Goal: Obtain resource: Obtain resource

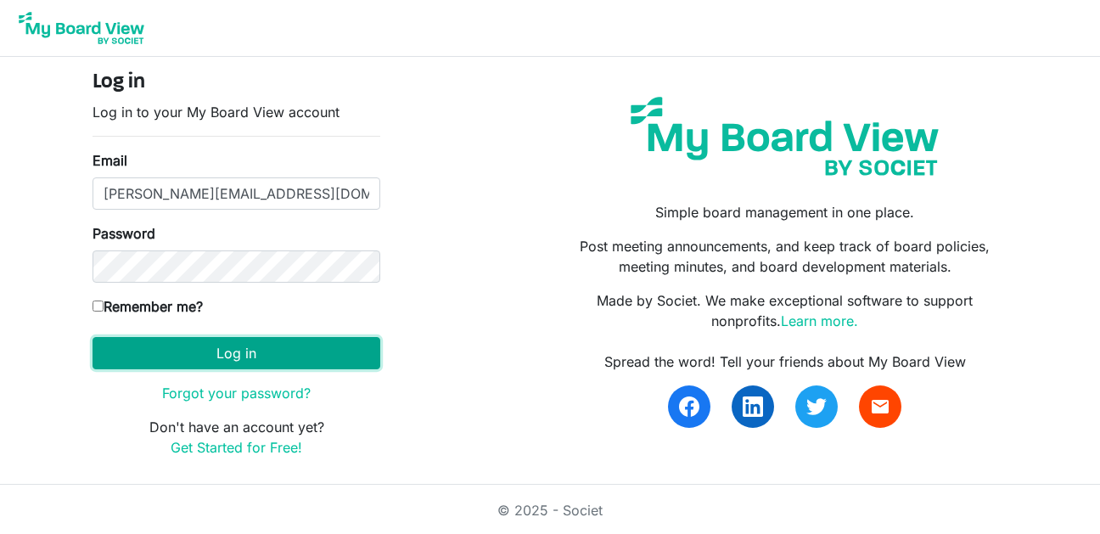
click at [222, 357] on button "Log in" at bounding box center [237, 353] width 288 height 32
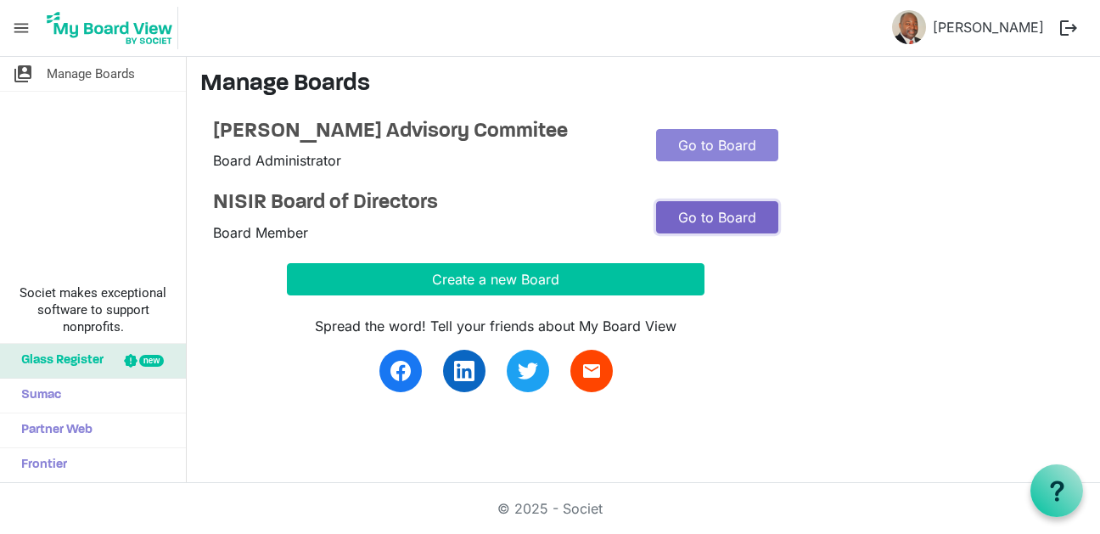
click at [703, 213] on link "Go to Board" at bounding box center [717, 217] width 122 height 32
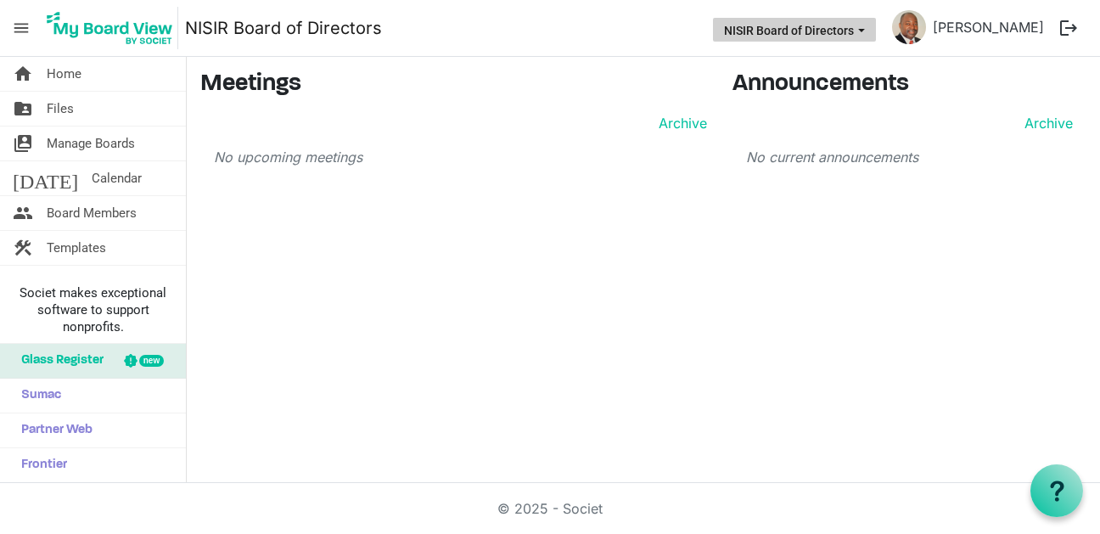
click at [871, 26] on button "NISIR Board of Directors" at bounding box center [794, 30] width 163 height 24
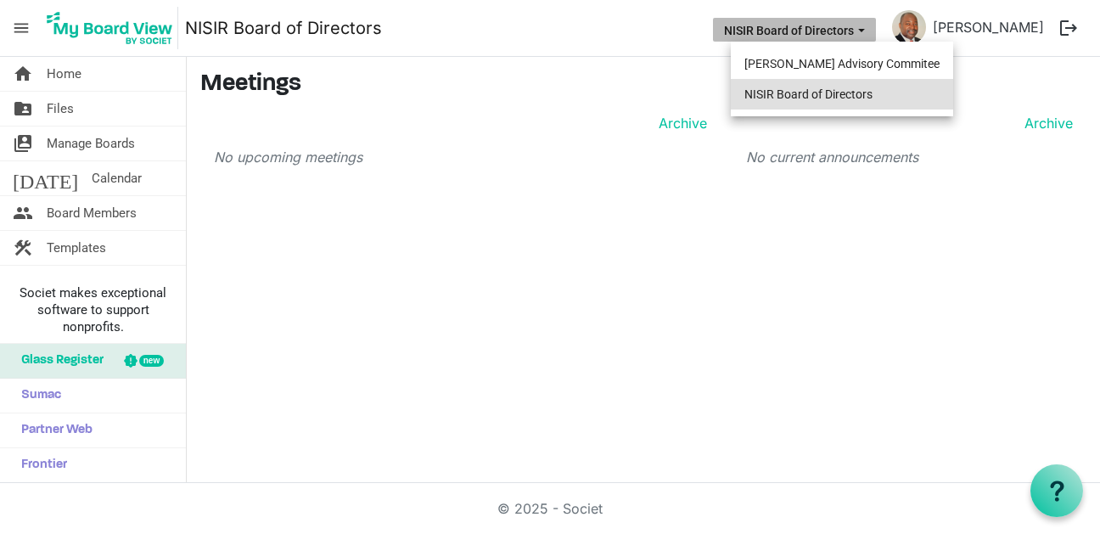
click at [832, 93] on li "NISIR Board of Directors" at bounding box center [842, 94] width 222 height 31
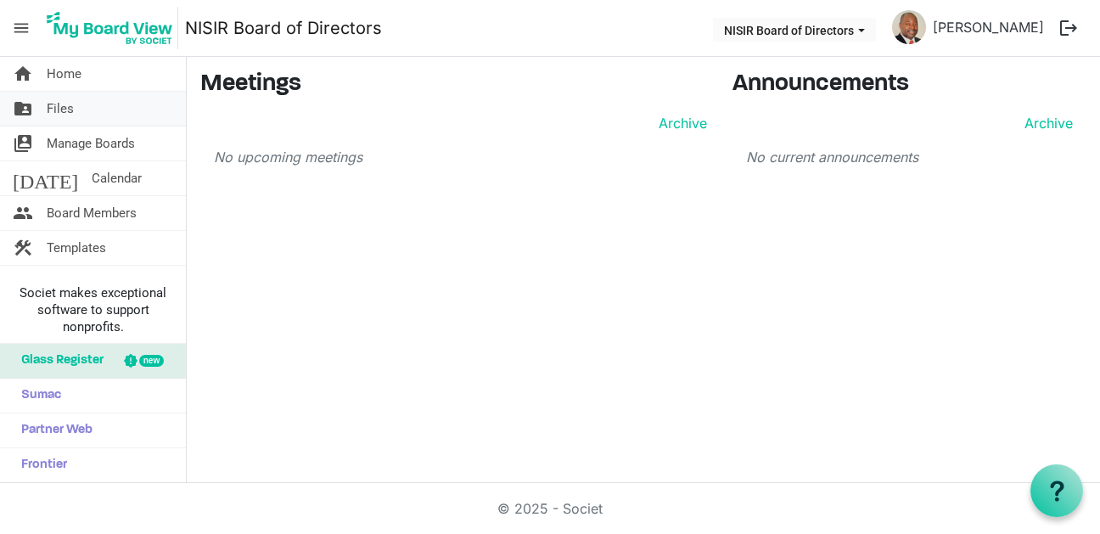
click at [72, 110] on span "Files" at bounding box center [60, 109] width 27 height 34
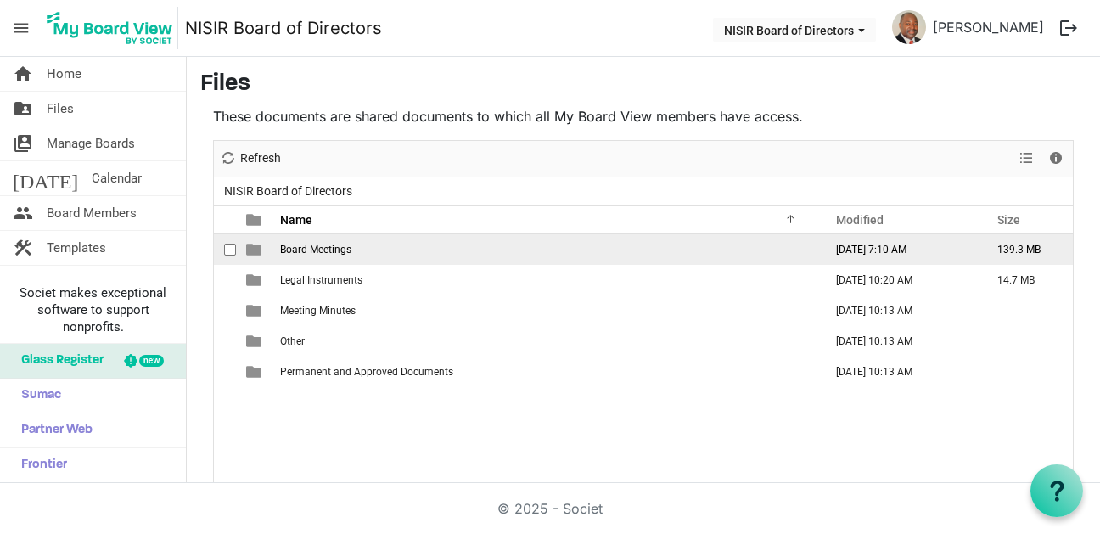
click at [362, 254] on td "Board Meetings" at bounding box center [546, 249] width 543 height 31
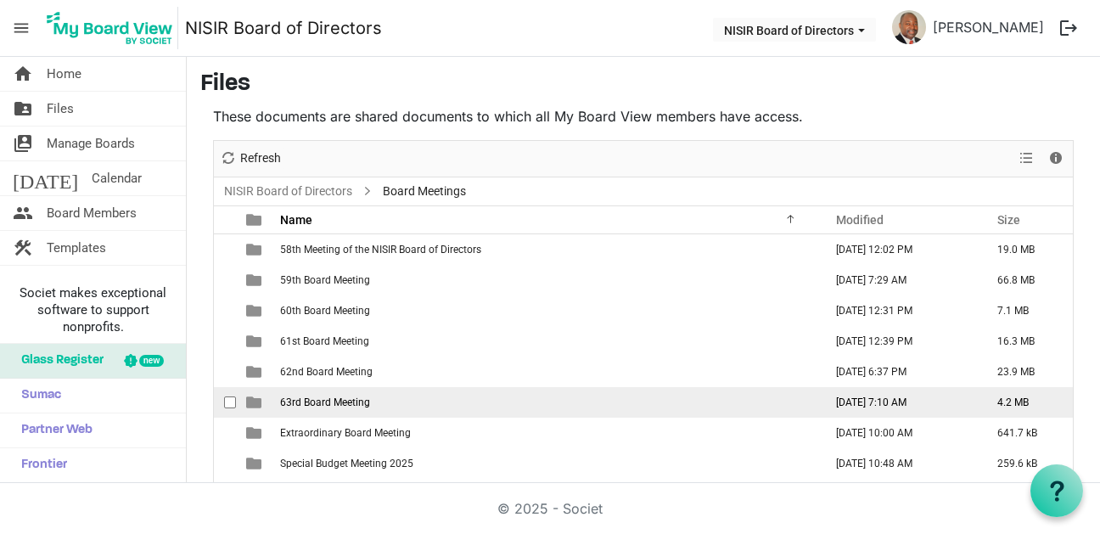
click at [388, 400] on td "63rd Board Meeting" at bounding box center [546, 402] width 543 height 31
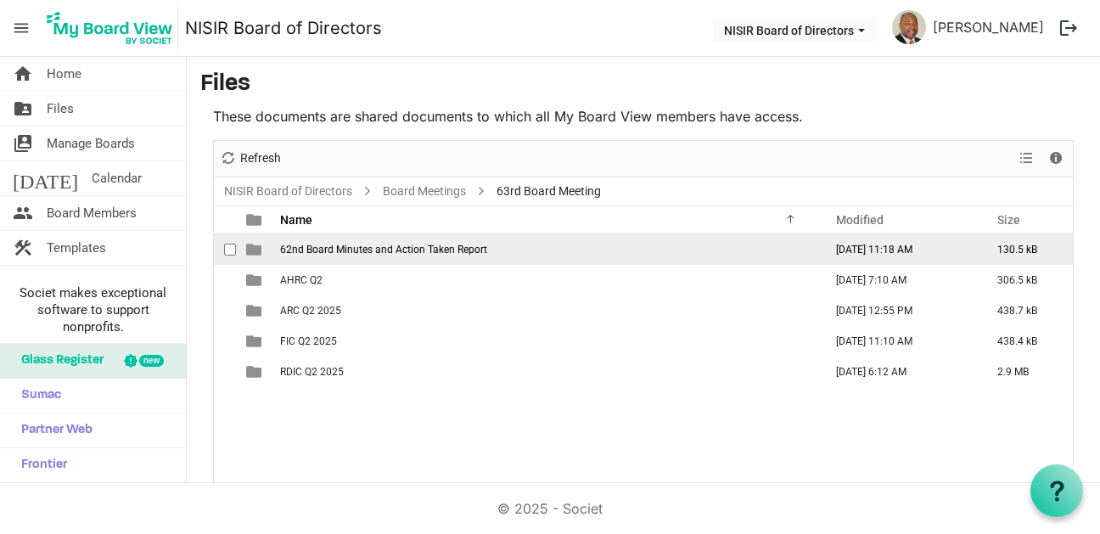
click at [458, 249] on span "62nd Board Minutes and Action Taken Report" at bounding box center [383, 250] width 207 height 12
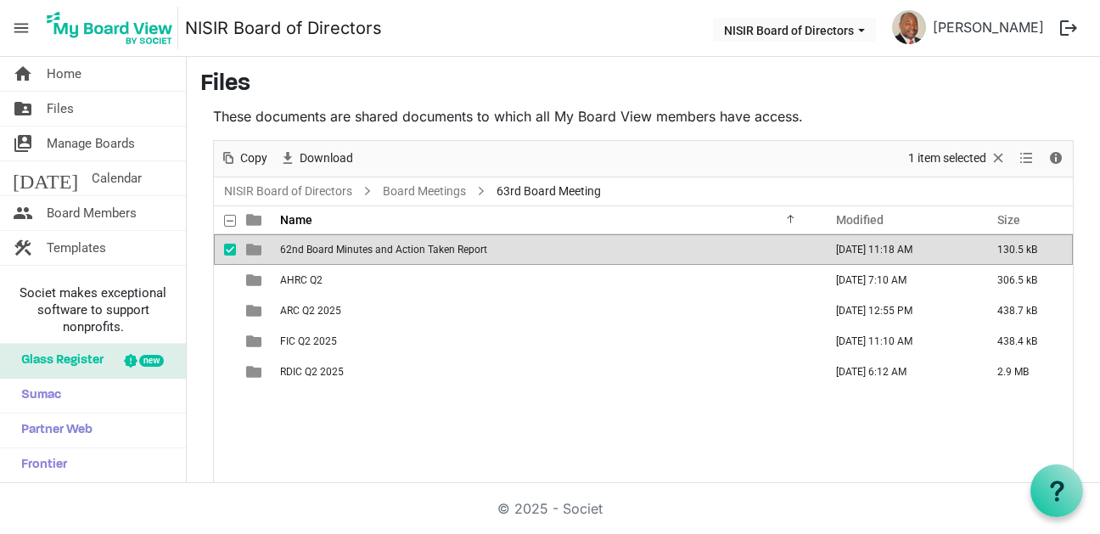
click at [458, 249] on span "62nd Board Minutes and Action Taken Report" at bounding box center [383, 250] width 207 height 12
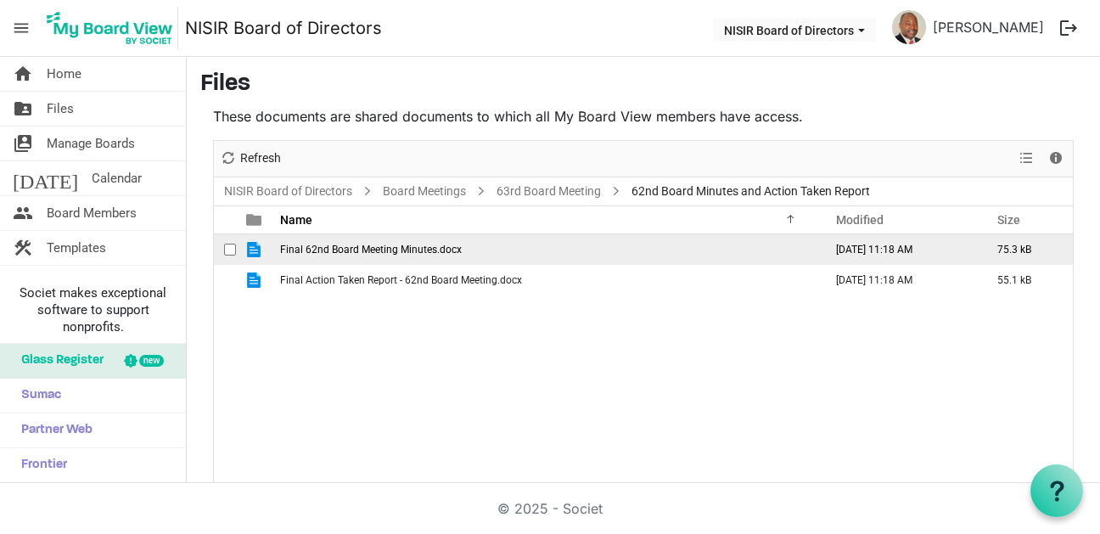
click at [372, 248] on span "Final 62nd Board Meeting Minutes.docx" at bounding box center [371, 250] width 182 height 12
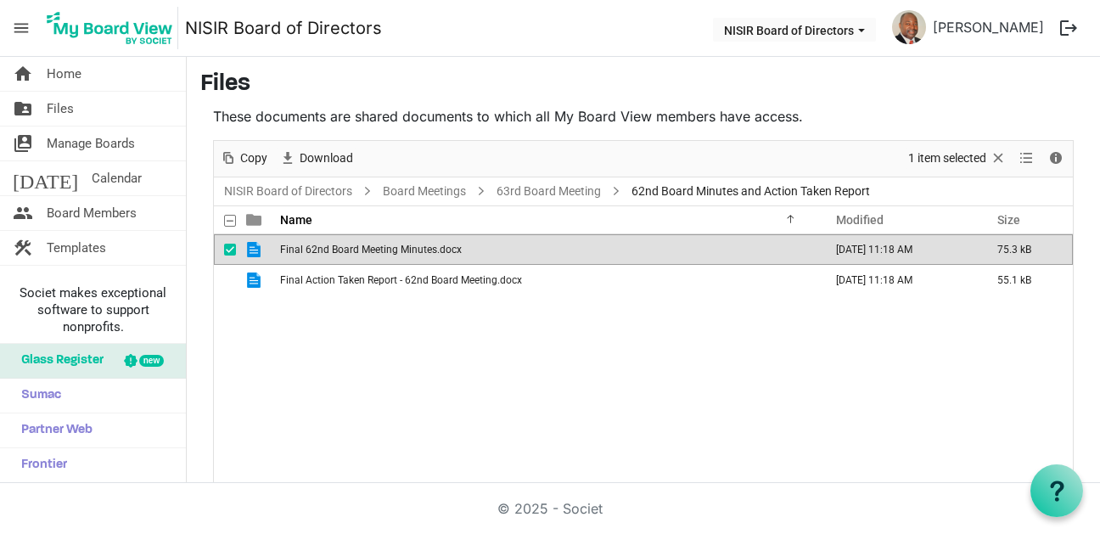
click at [372, 248] on span "Final 62nd Board Meeting Minutes.docx" at bounding box center [371, 250] width 182 height 12
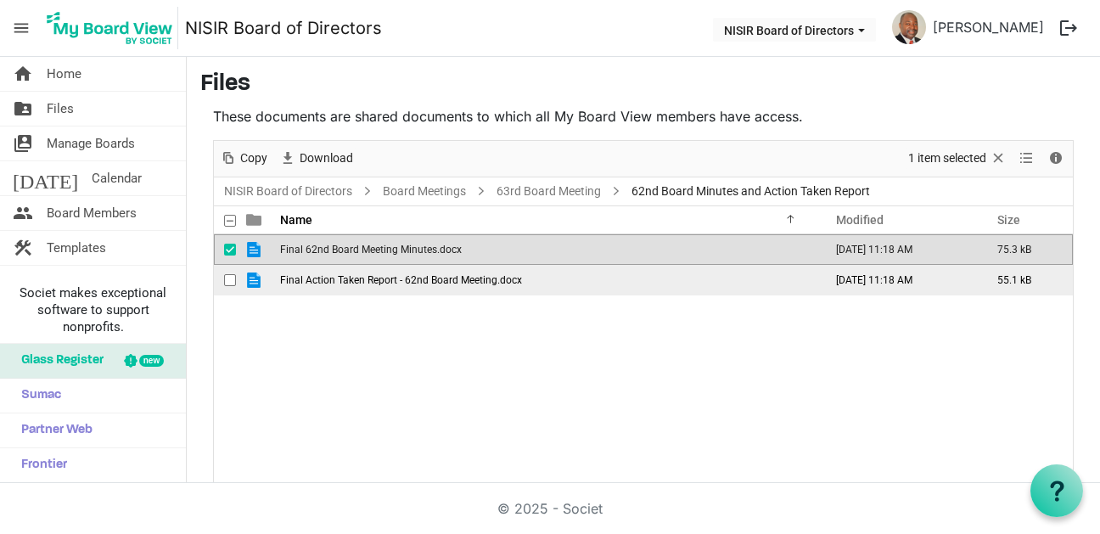
click at [430, 279] on span "Final Action Taken Report - 62nd Board Meeting.docx" at bounding box center [401, 280] width 242 height 12
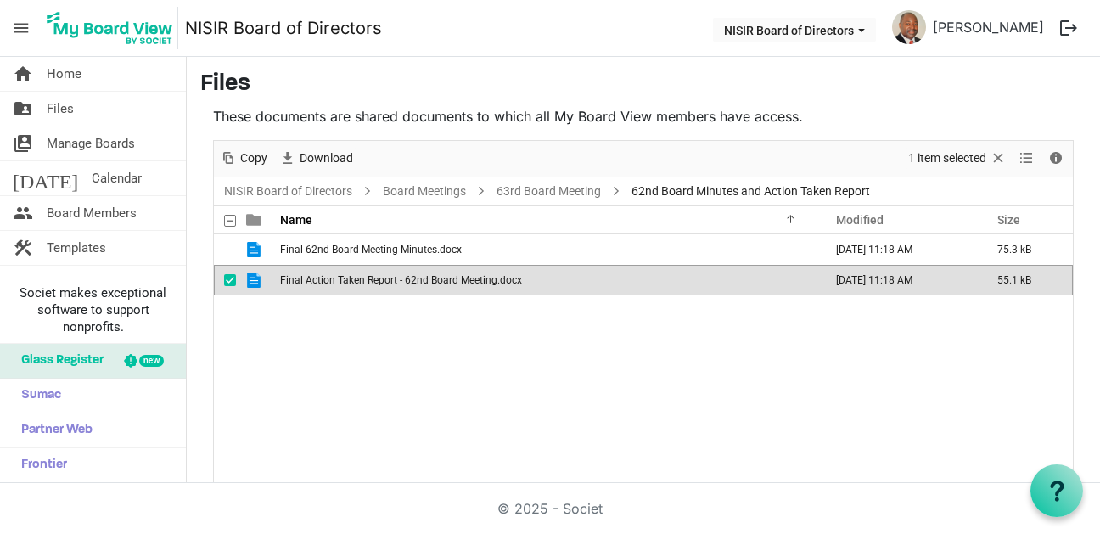
click at [480, 276] on span "Final Action Taken Report - 62nd Board Meeting.docx" at bounding box center [401, 280] width 242 height 12
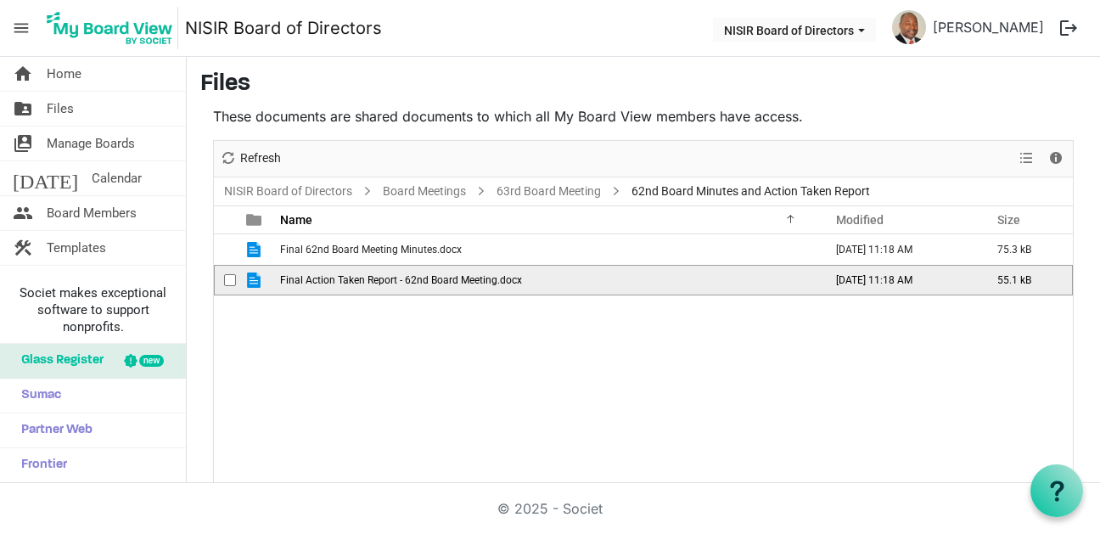
click at [480, 276] on span "Final Action Taken Report - 62nd Board Meeting.docx" at bounding box center [401, 280] width 242 height 12
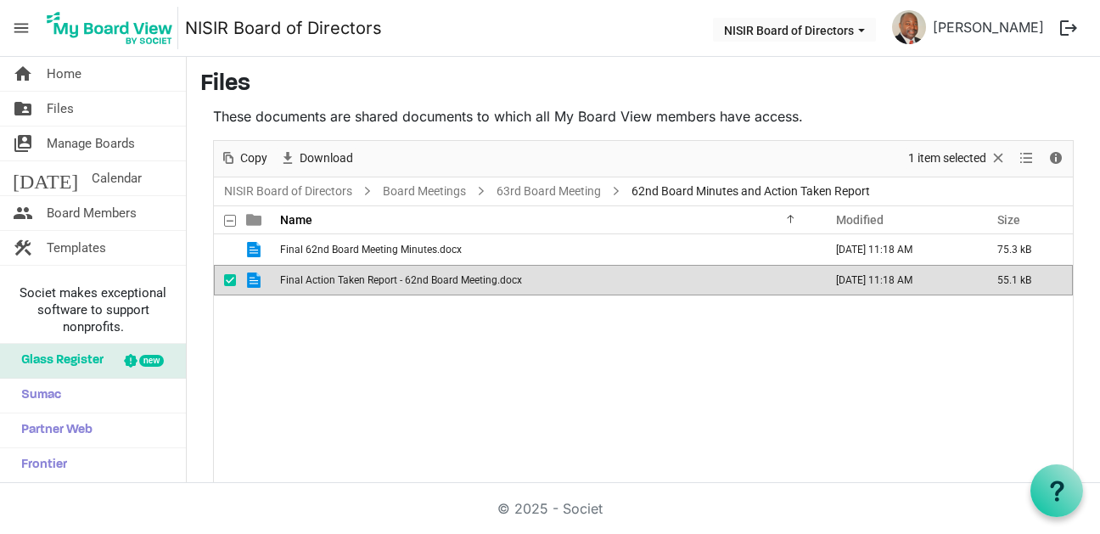
click at [420, 282] on span "Final Action Taken Report - 62nd Board Meeting.docx" at bounding box center [401, 280] width 242 height 12
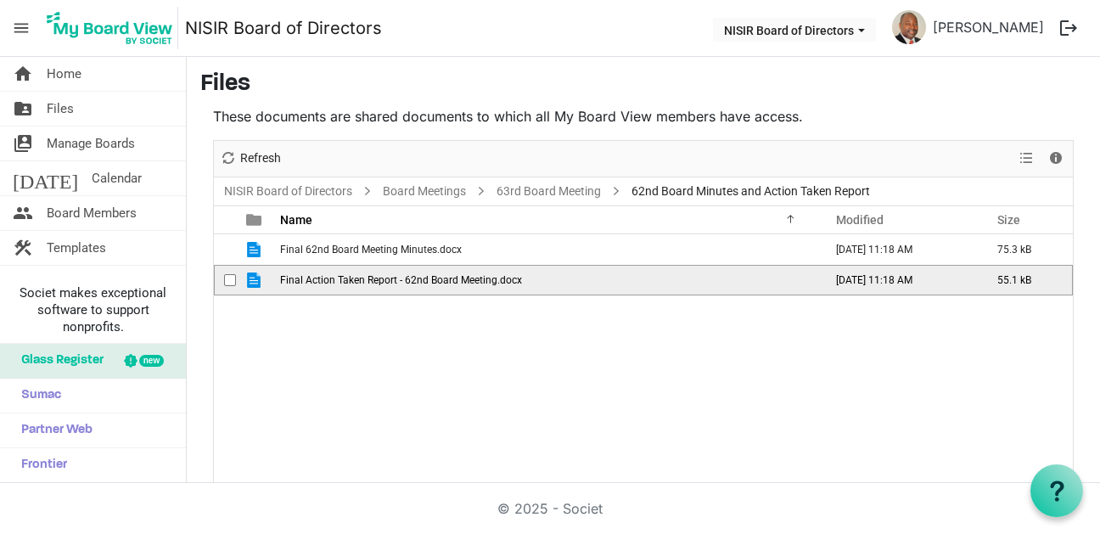
click at [420, 282] on span "Final Action Taken Report - 62nd Board Meeting.docx" at bounding box center [401, 280] width 242 height 12
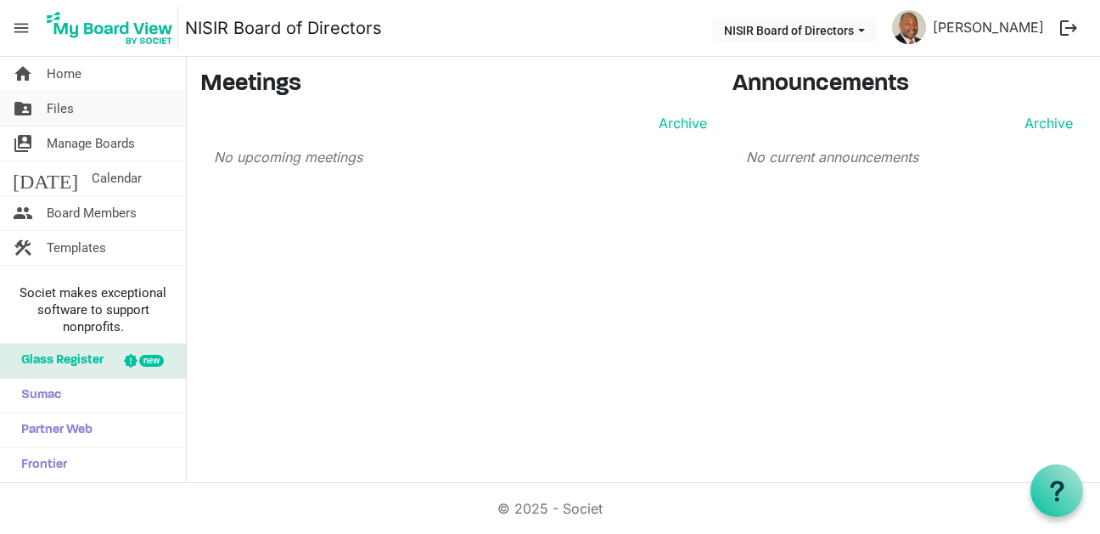
click at [61, 109] on span "Files" at bounding box center [60, 109] width 27 height 34
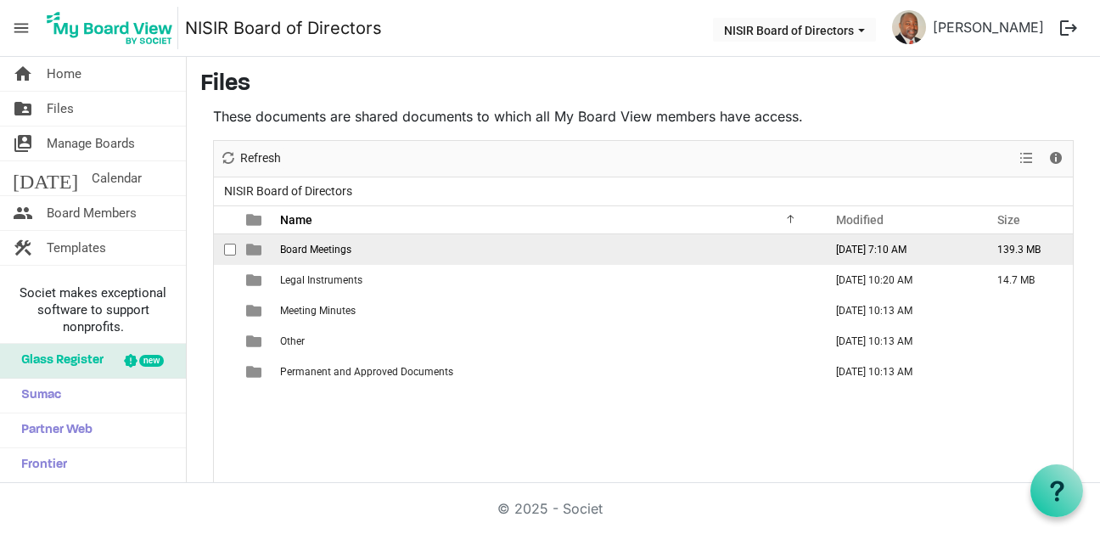
click at [335, 244] on span "Board Meetings" at bounding box center [315, 250] width 71 height 12
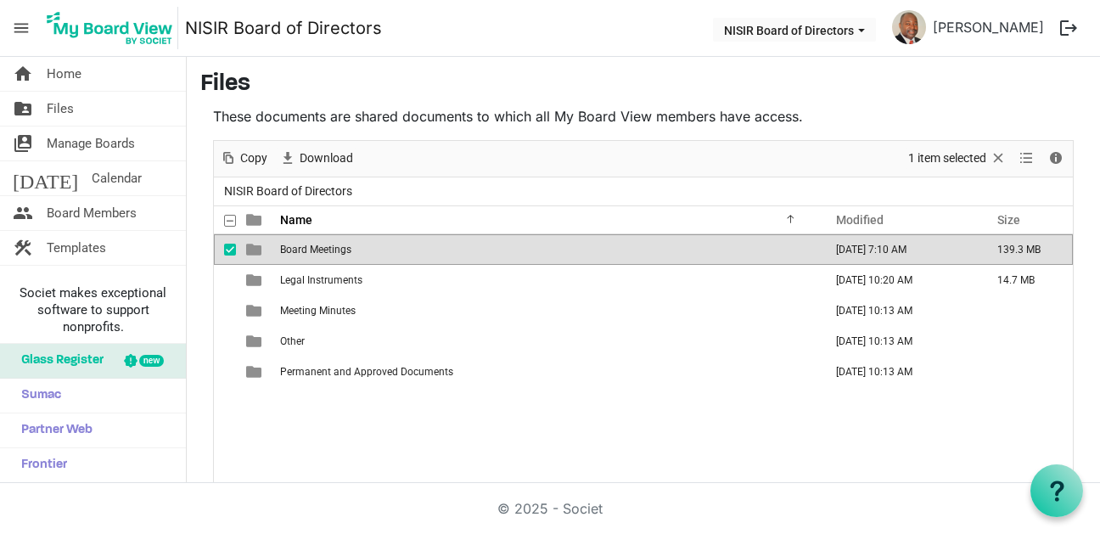
click at [335, 244] on span "Board Meetings" at bounding box center [315, 250] width 71 height 12
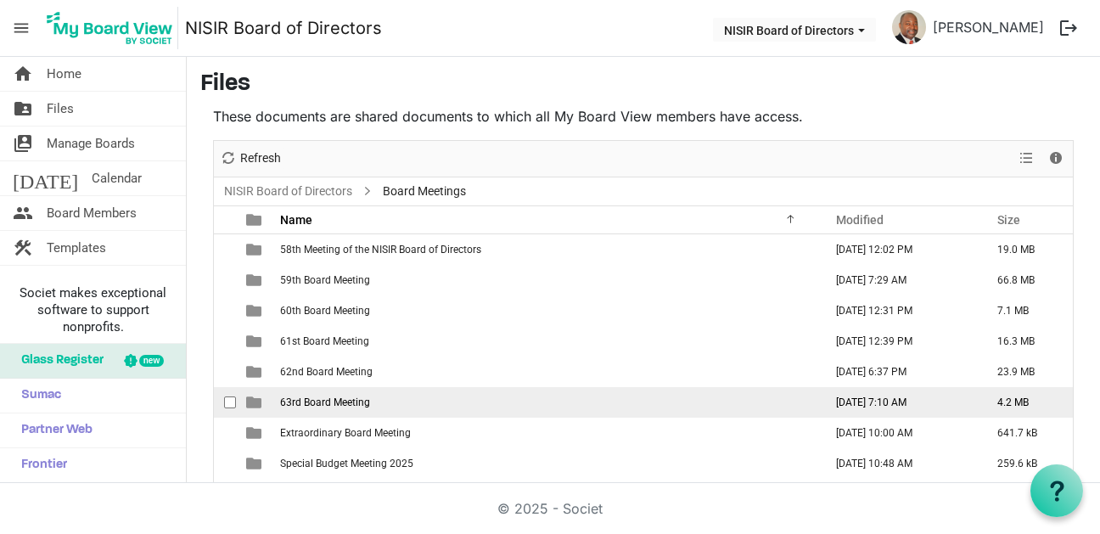
click at [336, 405] on span "63rd Board Meeting" at bounding box center [325, 402] width 90 height 12
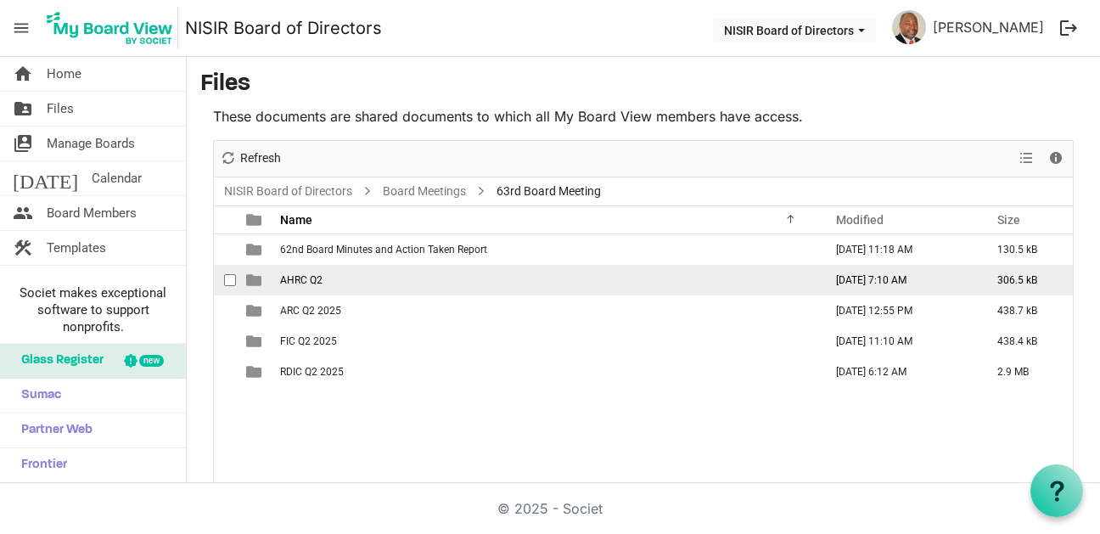
click at [328, 278] on td "AHRC Q2" at bounding box center [546, 280] width 543 height 31
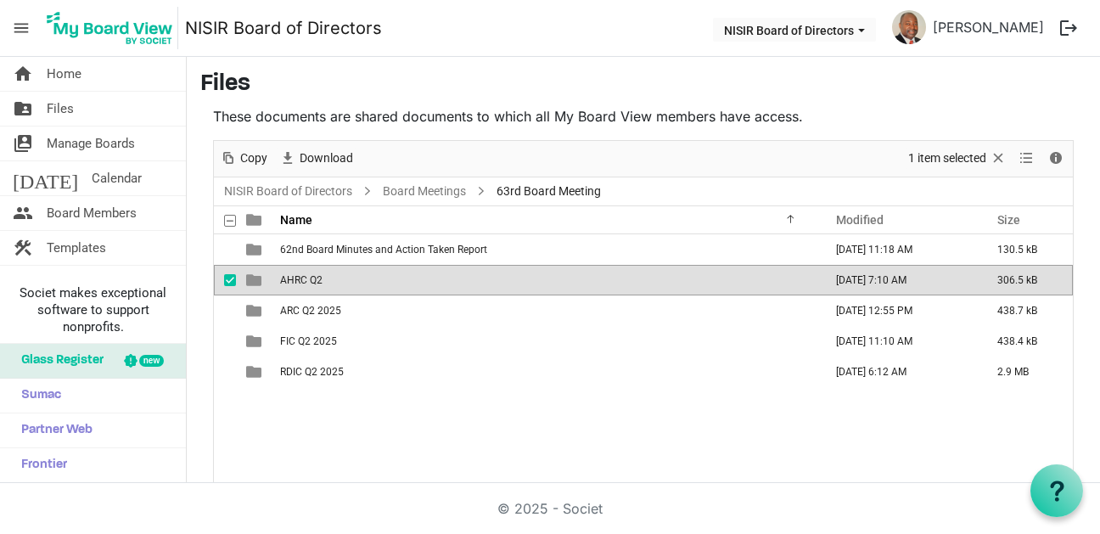
click at [328, 278] on td "AHRC Q2" at bounding box center [546, 280] width 543 height 31
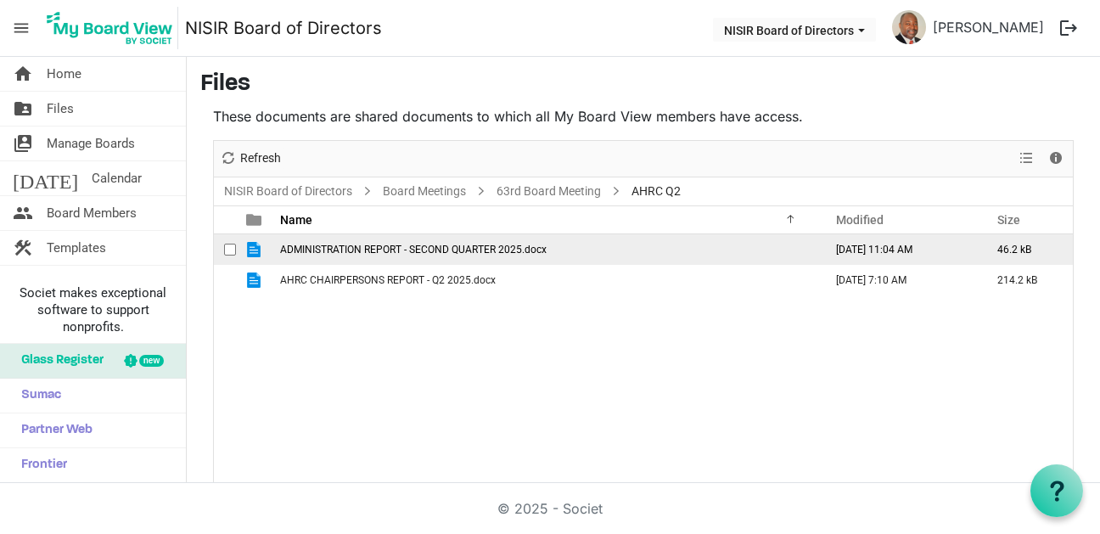
click at [444, 251] on span "ADMINISTRATION REPORT - SECOND QUARTER 2025.docx" at bounding box center [413, 250] width 266 height 12
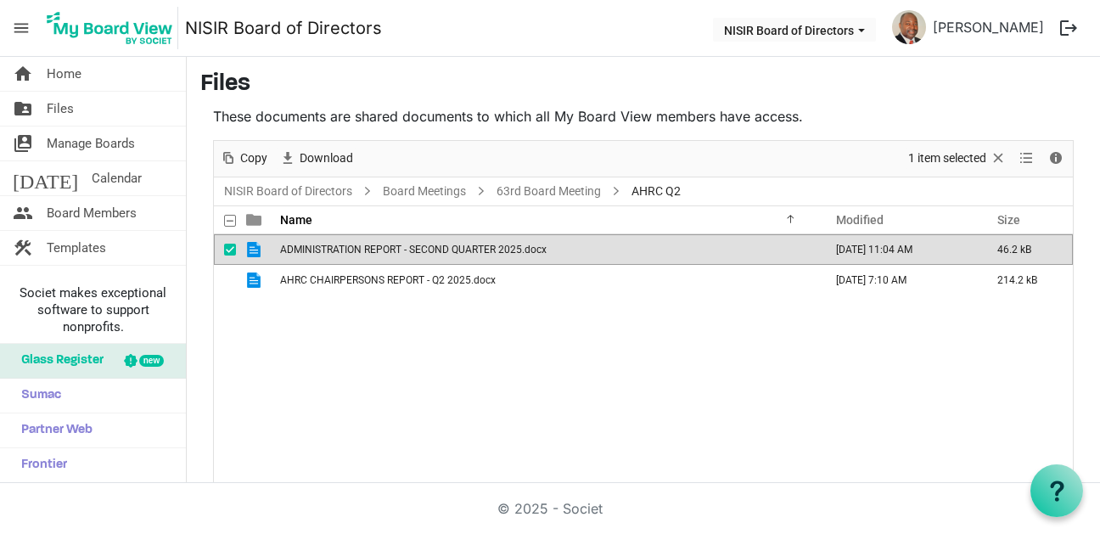
click at [444, 251] on span "ADMINISTRATION REPORT - SECOND QUARTER 2025.docx" at bounding box center [413, 250] width 266 height 12
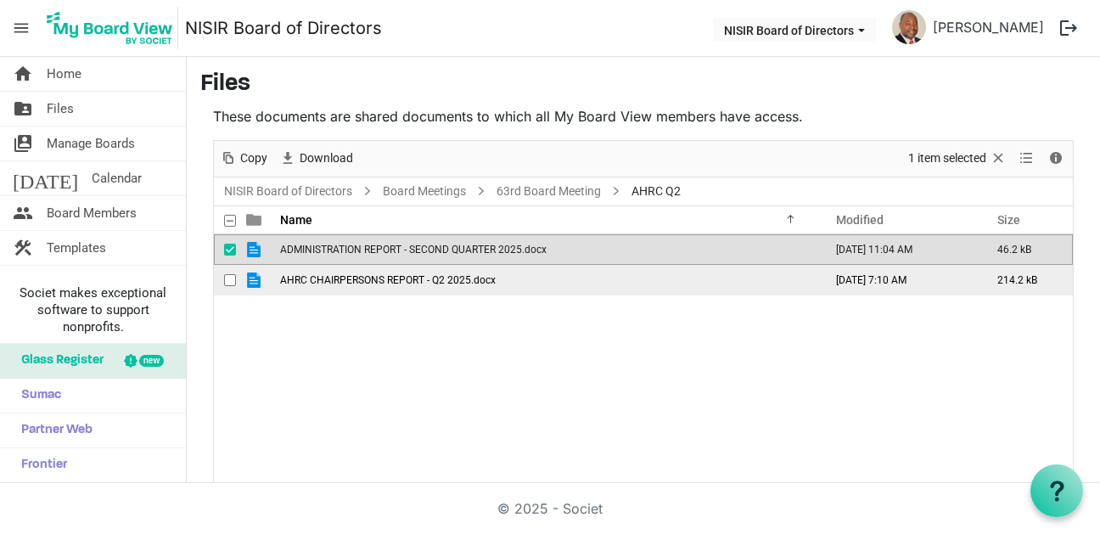
click at [422, 279] on span "AHRC CHAIRPERSONS REPORT - Q2 2025.docx" at bounding box center [388, 280] width 216 height 12
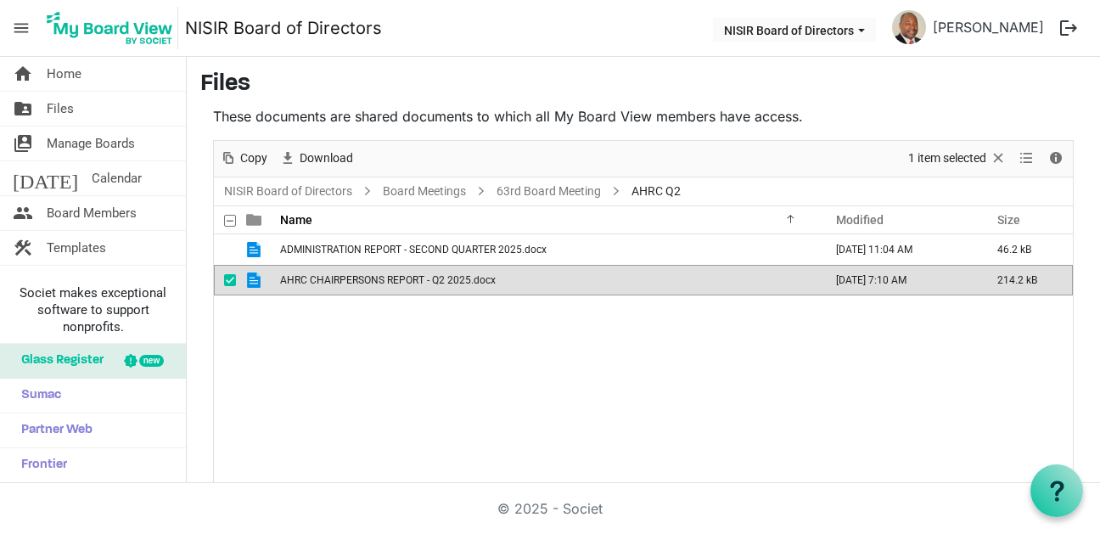
click at [422, 279] on span "AHRC CHAIRPERSONS REPORT - Q2 2025.docx" at bounding box center [388, 280] width 216 height 12
click at [554, 194] on link "63rd Board Meeting" at bounding box center [548, 191] width 111 height 21
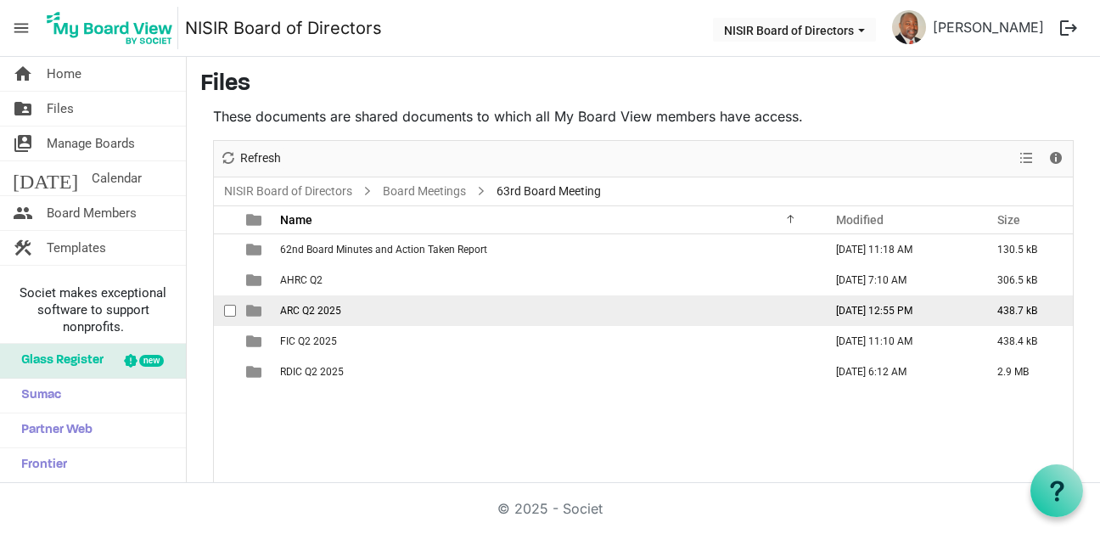
click at [334, 310] on span "ARC Q2 2025" at bounding box center [310, 311] width 61 height 12
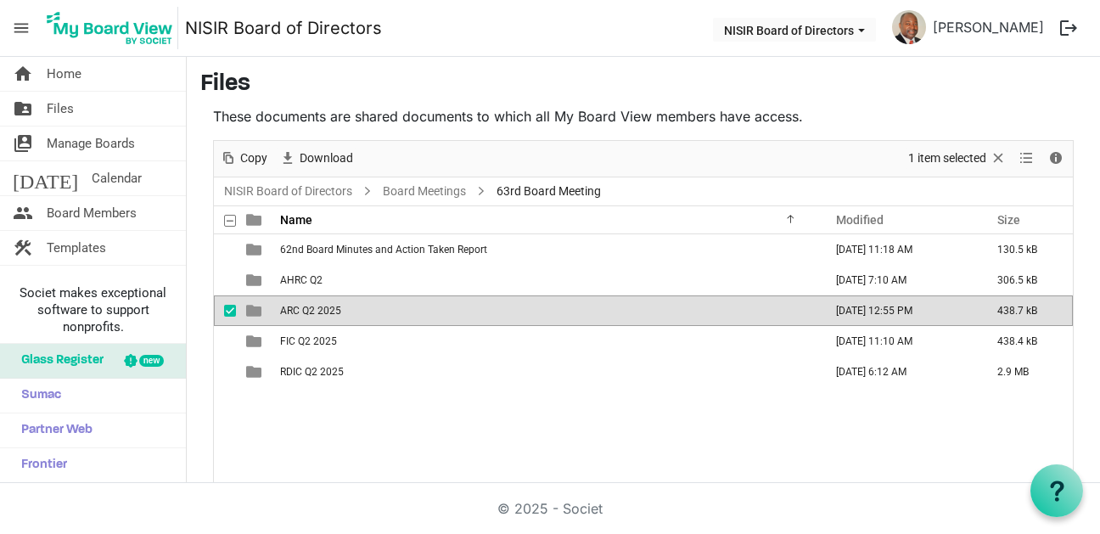
click at [334, 310] on span "ARC Q2 2025" at bounding box center [310, 311] width 61 height 12
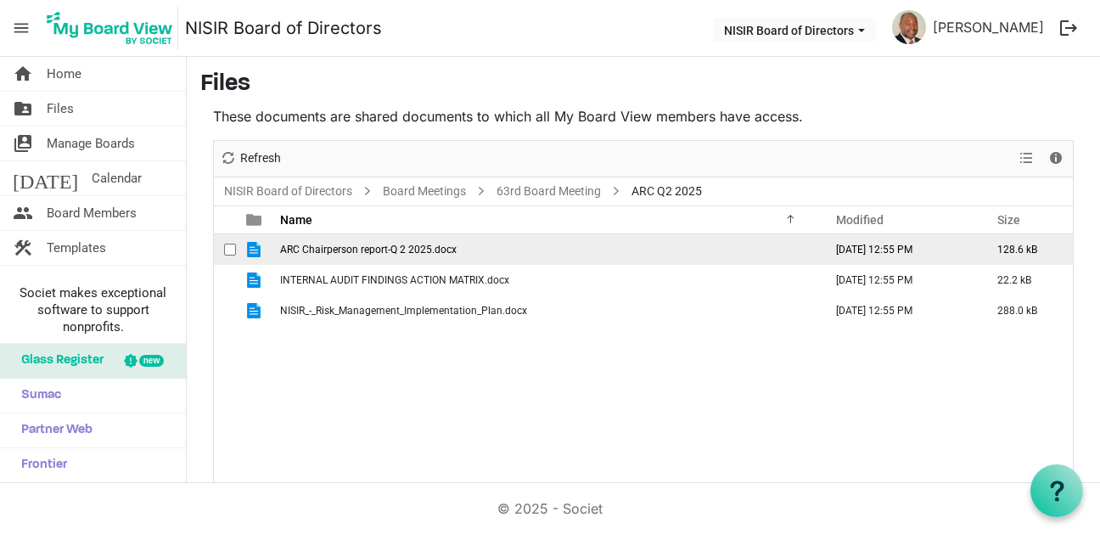
click at [355, 248] on span "ARC Chairperson report-Q 2 2025.docx" at bounding box center [368, 250] width 177 height 12
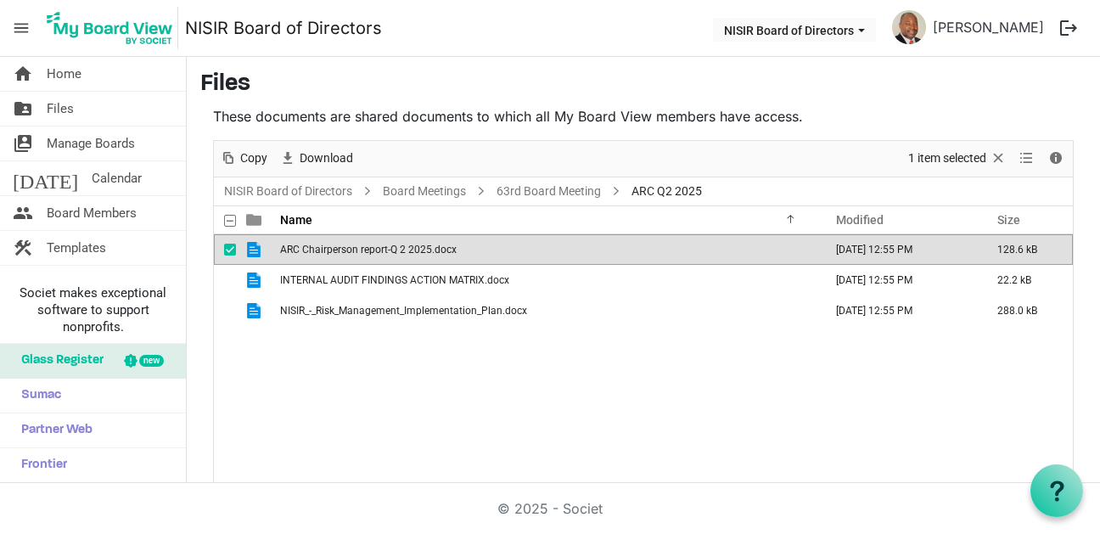
click at [355, 248] on span "ARC Chairperson report-Q 2 2025.docx" at bounding box center [368, 250] width 177 height 12
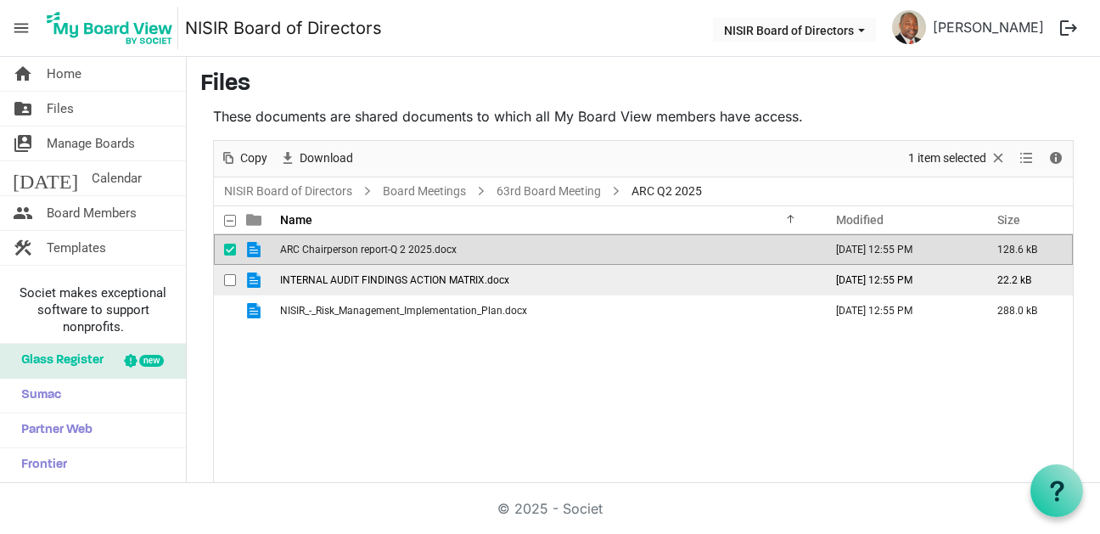
click at [471, 283] on span "INTERNAL AUDIT FINDINGS ACTION MATRIX.docx" at bounding box center [394, 280] width 229 height 12
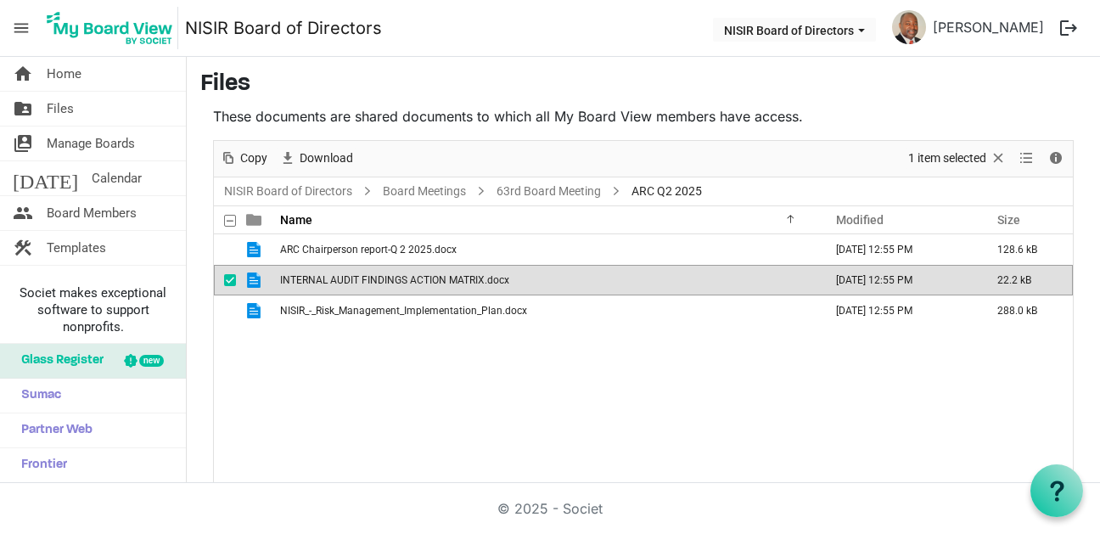
click at [471, 283] on span "INTERNAL AUDIT FINDINGS ACTION MATRIX.docx" at bounding box center [394, 280] width 229 height 12
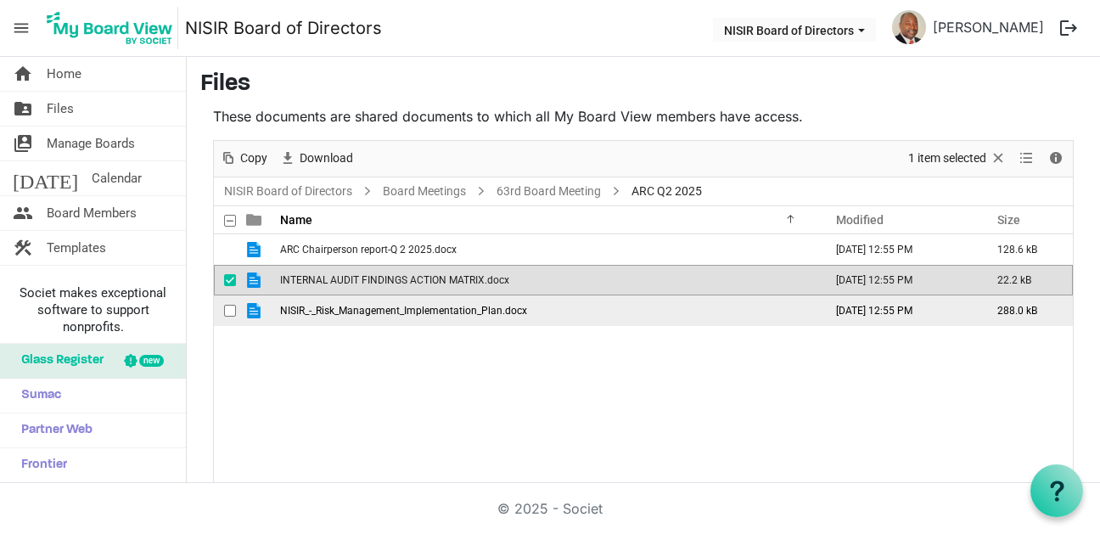
click at [450, 311] on span "NISIR_-_Risk_Management_Implementation_Plan.docx" at bounding box center [403, 311] width 247 height 12
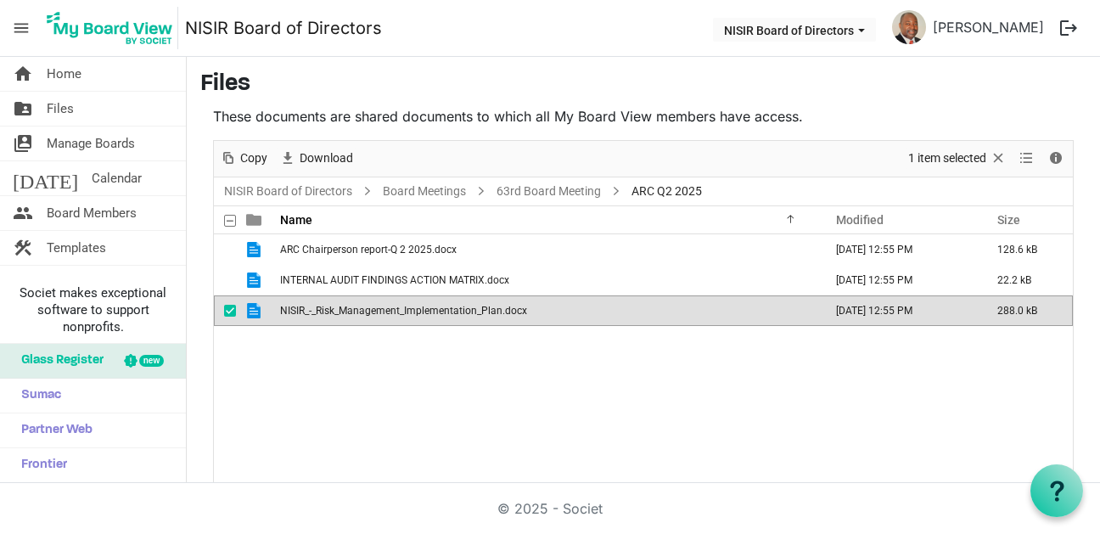
click at [450, 311] on span "NISIR_-_Risk_Management_Implementation_Plan.docx" at bounding box center [403, 311] width 247 height 12
click at [553, 194] on link "63rd Board Meeting" at bounding box center [548, 191] width 111 height 21
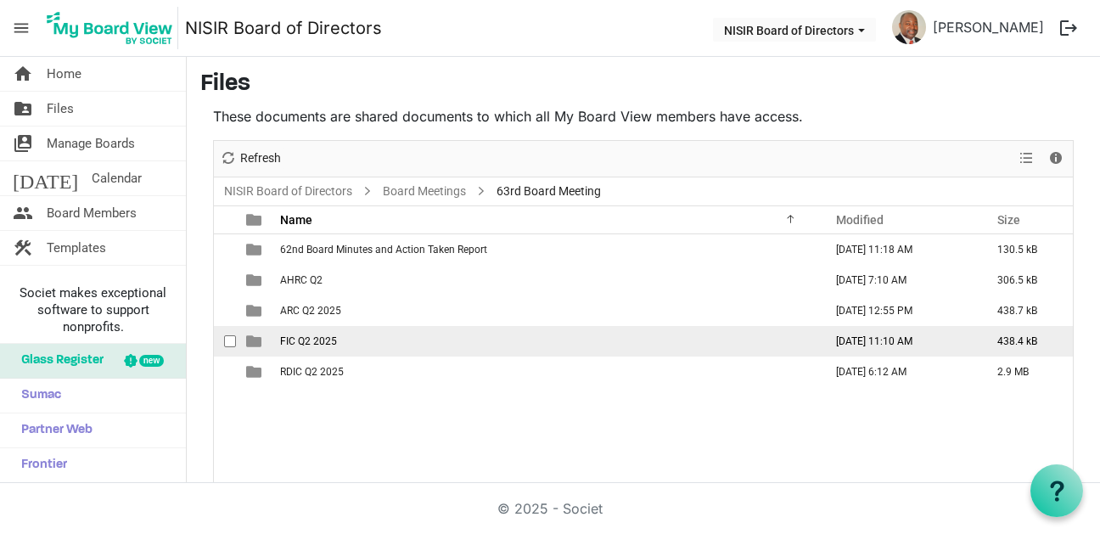
click at [351, 337] on td "FIC Q2 2025" at bounding box center [546, 341] width 543 height 31
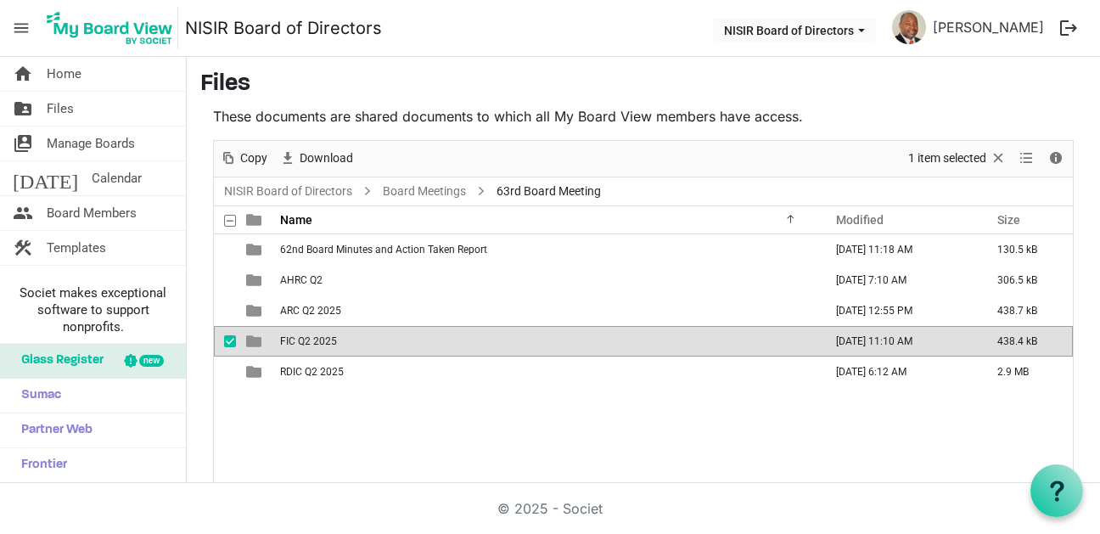
click at [351, 337] on td "FIC Q2 2025" at bounding box center [546, 341] width 543 height 31
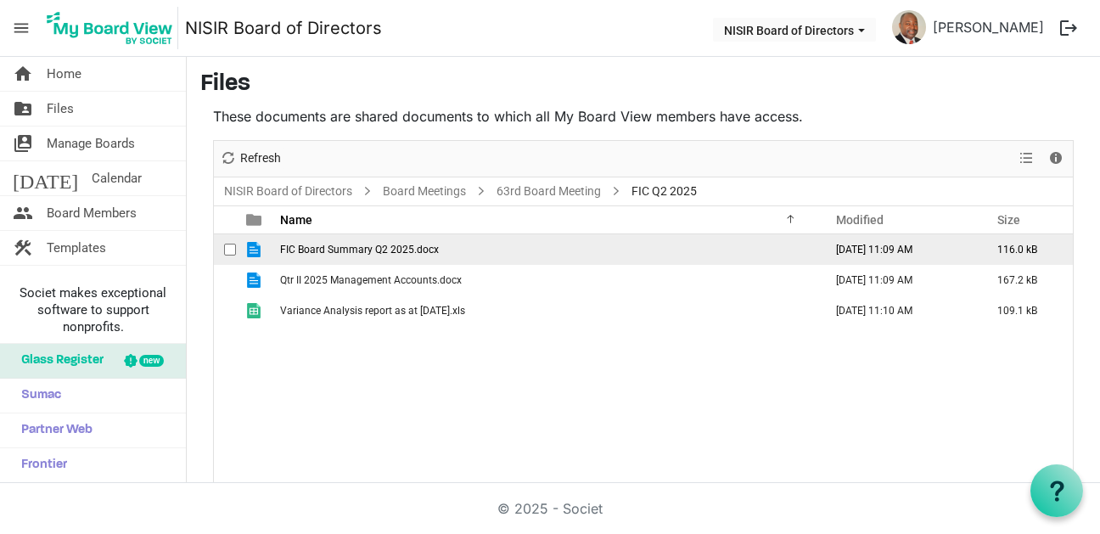
click at [412, 250] on span "FIC Board Summary Q2 2025.docx" at bounding box center [359, 250] width 159 height 12
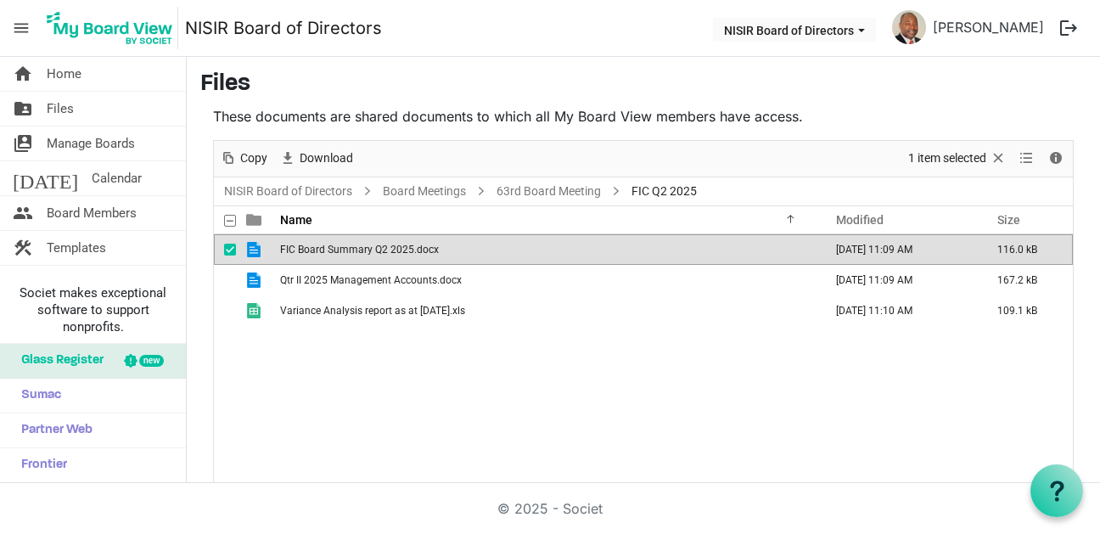
click at [412, 250] on span "FIC Board Summary Q2 2025.docx" at bounding box center [359, 250] width 159 height 12
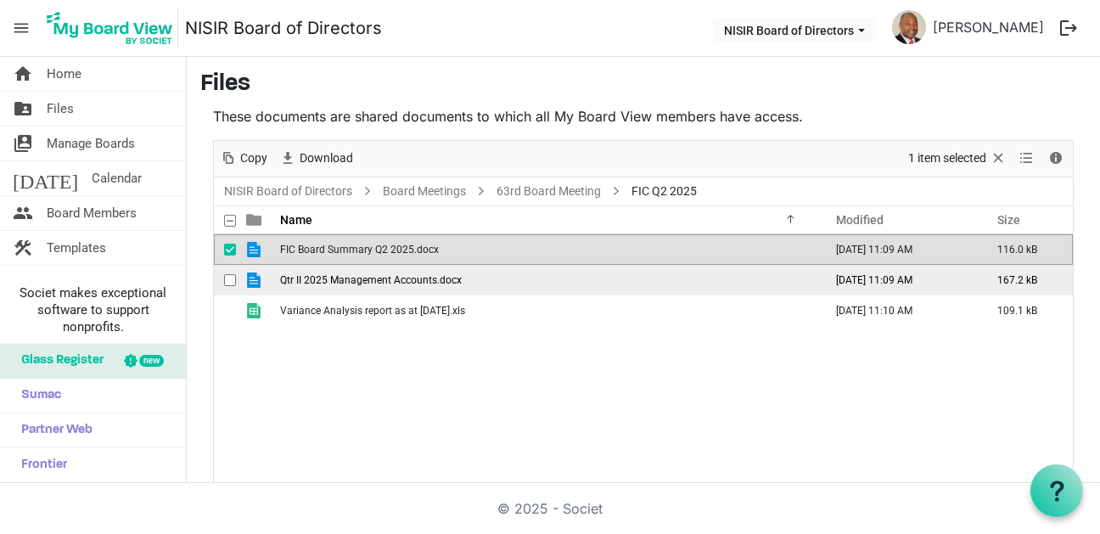
click at [468, 284] on td "Qtr II 2025 Management Accounts.docx" at bounding box center [546, 280] width 543 height 31
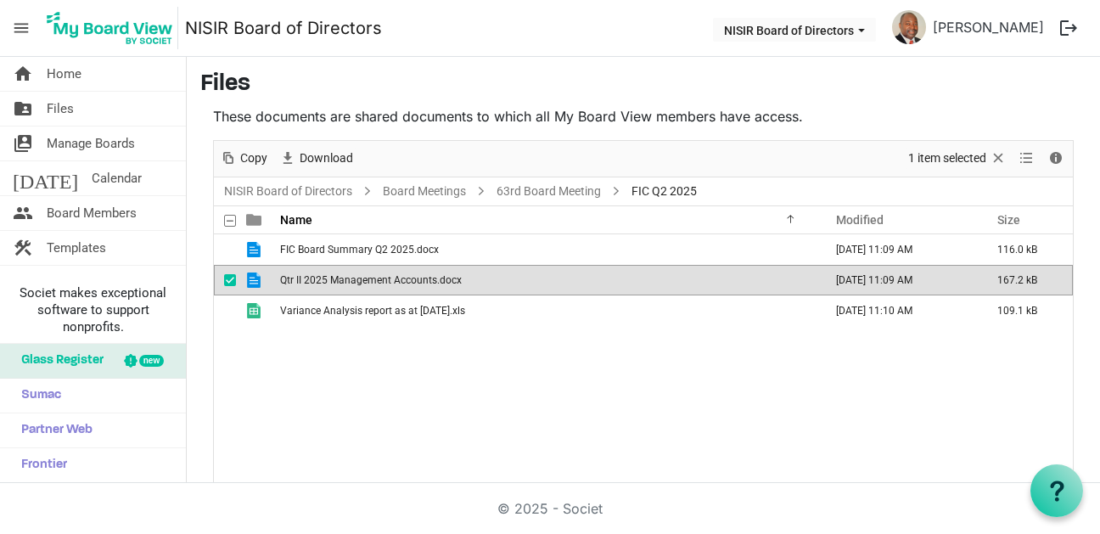
click at [468, 284] on td "Qtr II 2025 Management Accounts.docx" at bounding box center [546, 280] width 543 height 31
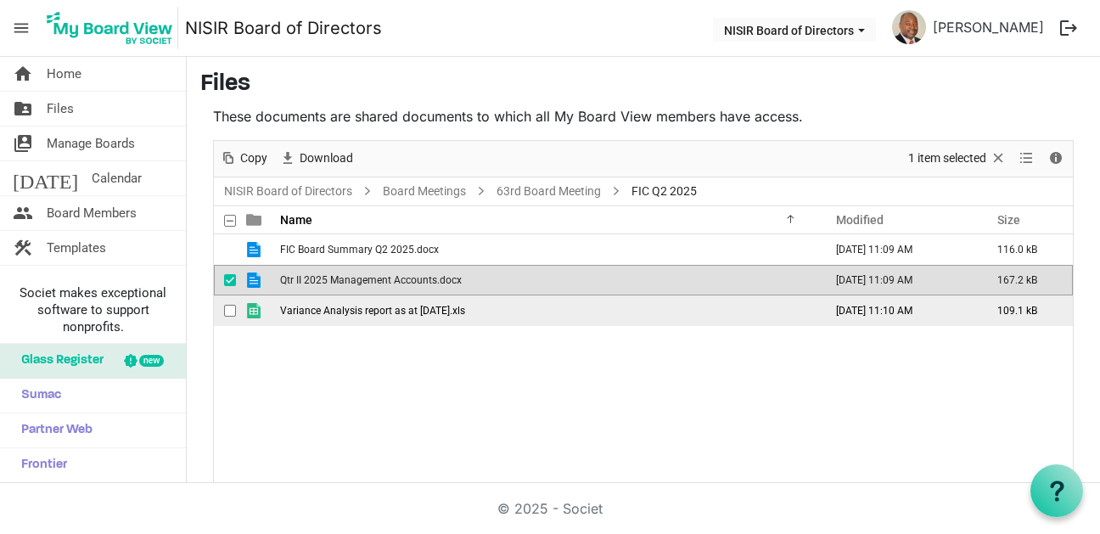
click at [509, 306] on td "Variance Analysis report as at 30 June 2025.xls" at bounding box center [546, 310] width 543 height 31
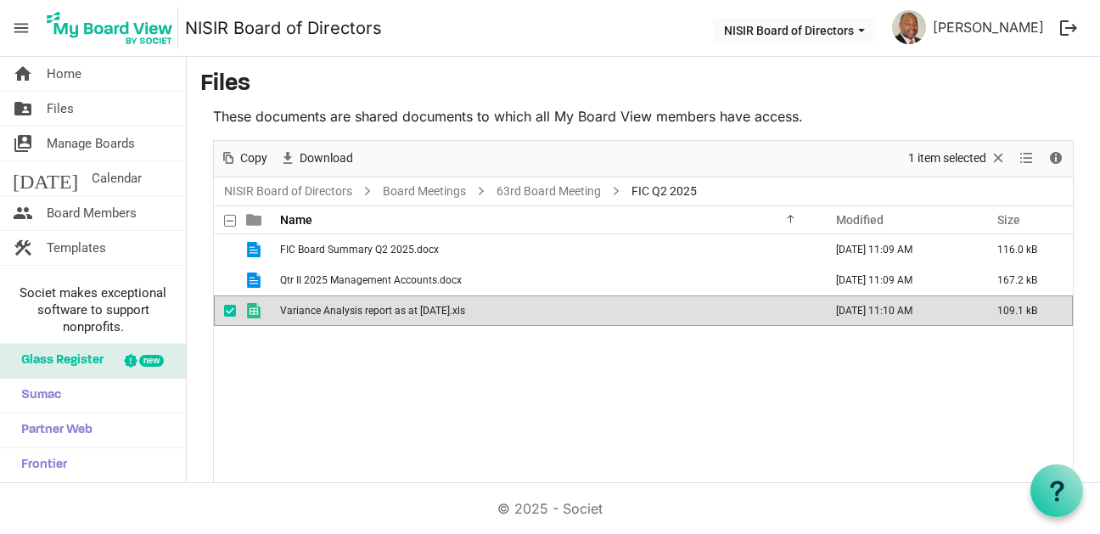
click at [509, 306] on td "Variance Analysis report as at 30 June 2025.xls" at bounding box center [546, 310] width 543 height 31
click at [555, 199] on link "63rd Board Meeting" at bounding box center [548, 191] width 111 height 21
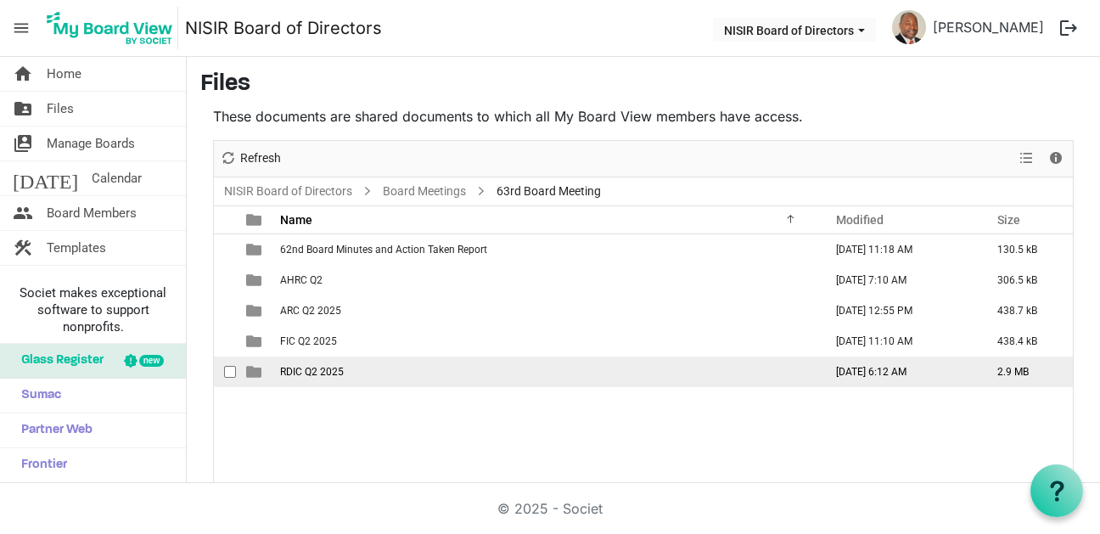
click at [345, 371] on td "RDIC Q2 2025" at bounding box center [546, 371] width 543 height 31
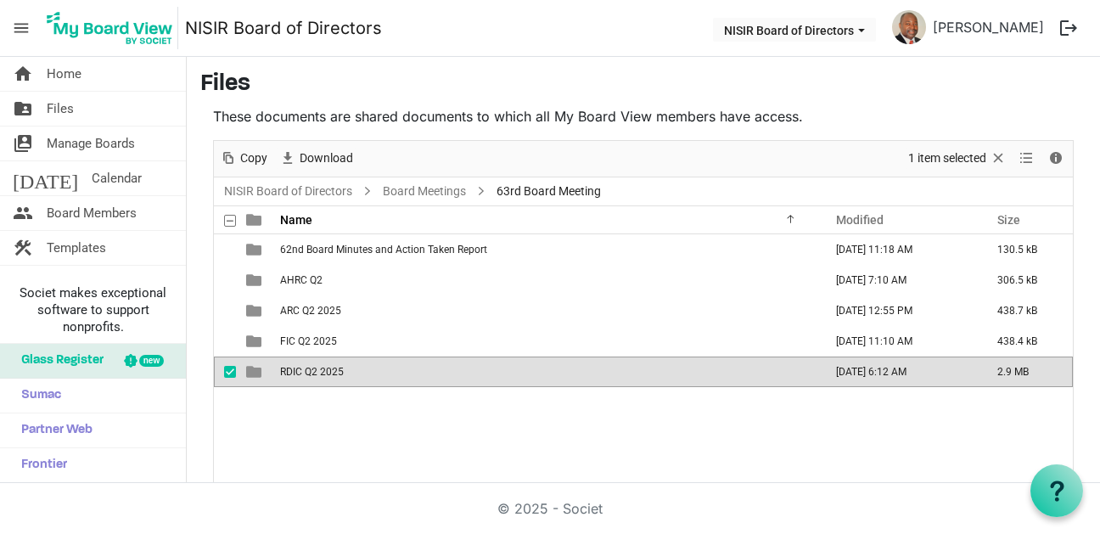
click at [345, 371] on td "RDIC Q2 2025" at bounding box center [546, 371] width 543 height 31
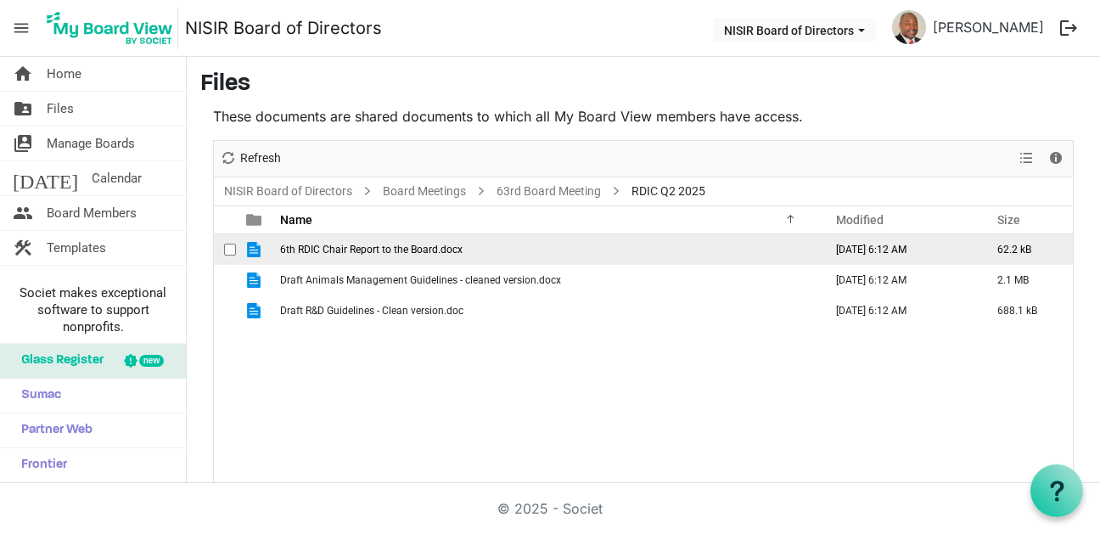
click at [400, 252] on span "6th RDIC Chair Report to the Board.docx" at bounding box center [371, 250] width 182 height 12
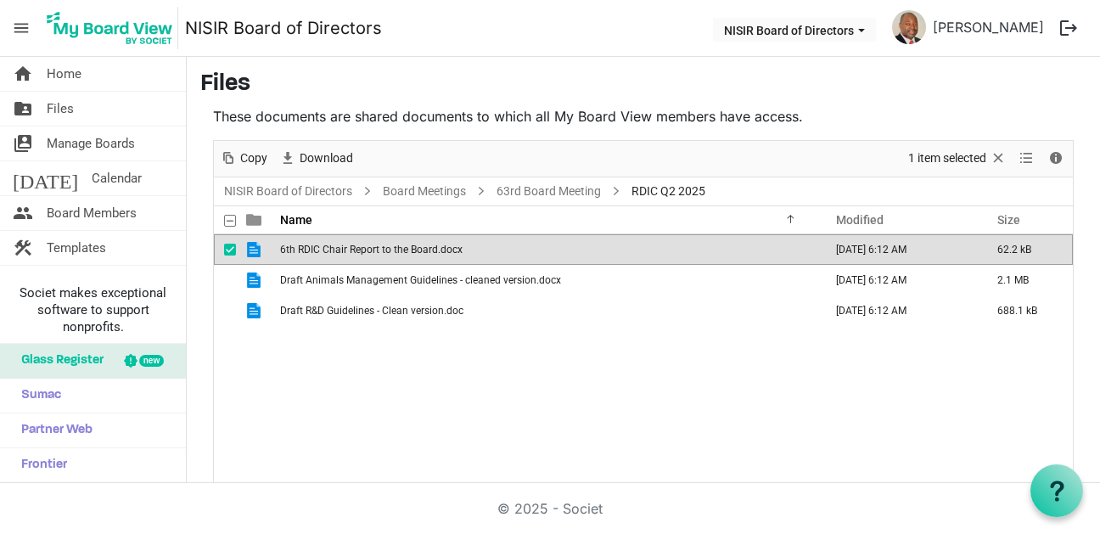
click at [413, 249] on span "6th RDIC Chair Report to the Board.docx" at bounding box center [371, 250] width 182 height 12
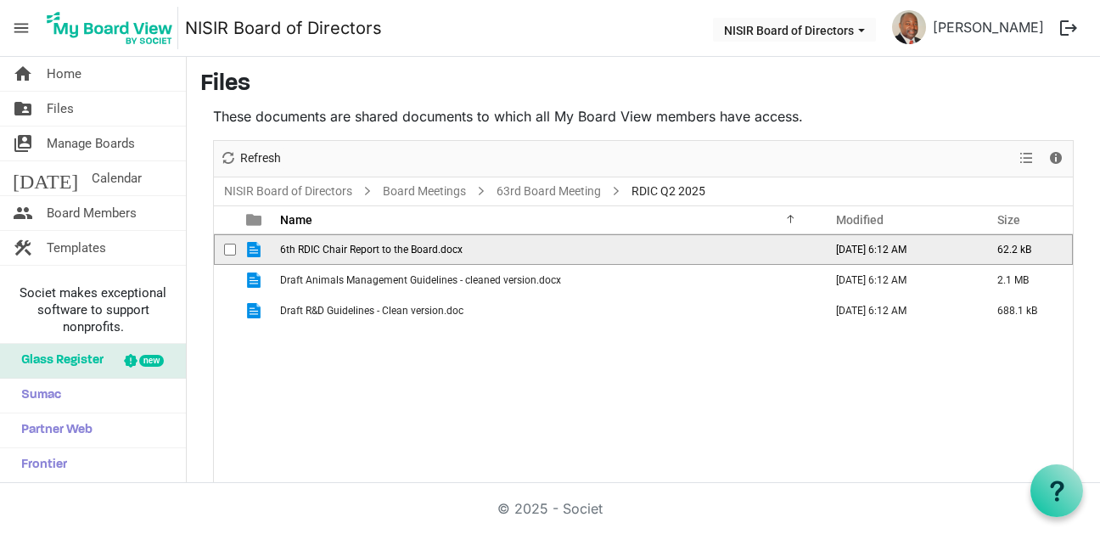
click at [413, 249] on span "6th RDIC Chair Report to the Board.docx" at bounding box center [371, 250] width 182 height 12
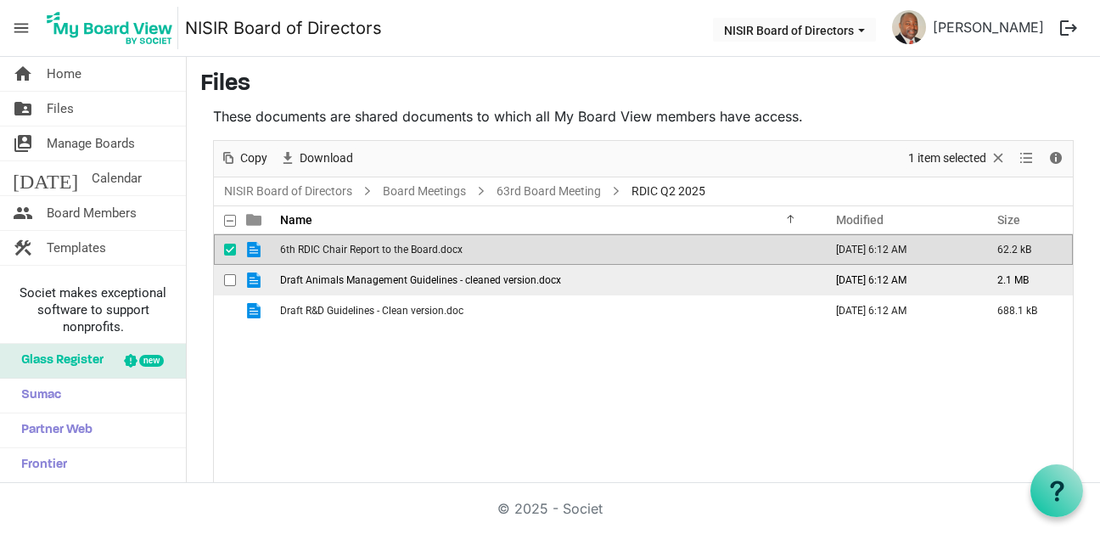
click at [463, 279] on span "Draft Animals Management Guidelines - cleaned version.docx" at bounding box center [420, 280] width 281 height 12
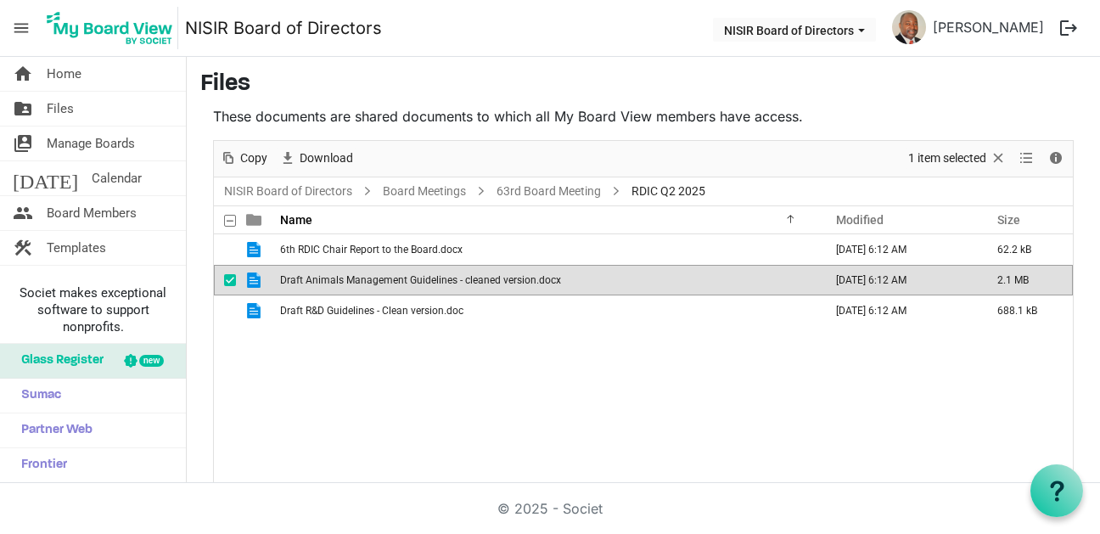
click at [463, 279] on span "Draft Animals Management Guidelines - cleaned version.docx" at bounding box center [420, 280] width 281 height 12
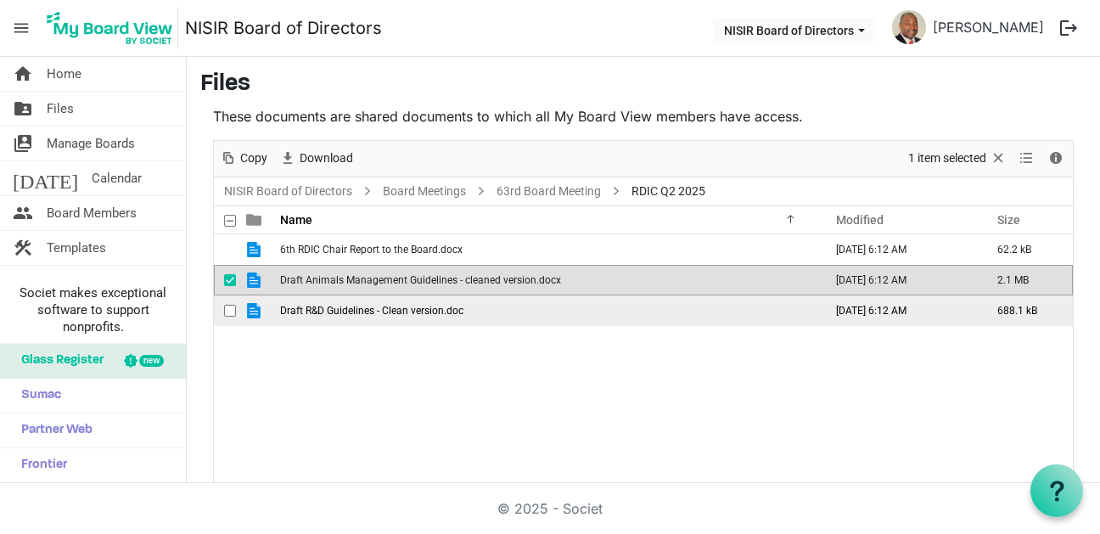
click at [439, 310] on span "Draft R&D Guidelines - Clean version.doc" at bounding box center [371, 311] width 183 height 12
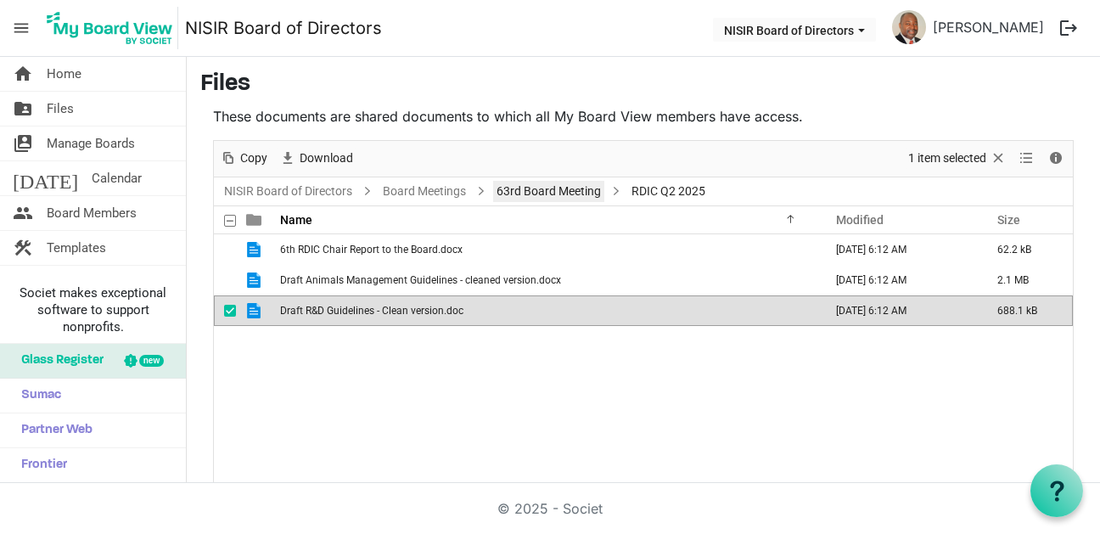
click at [551, 195] on link "63rd Board Meeting" at bounding box center [548, 191] width 111 height 21
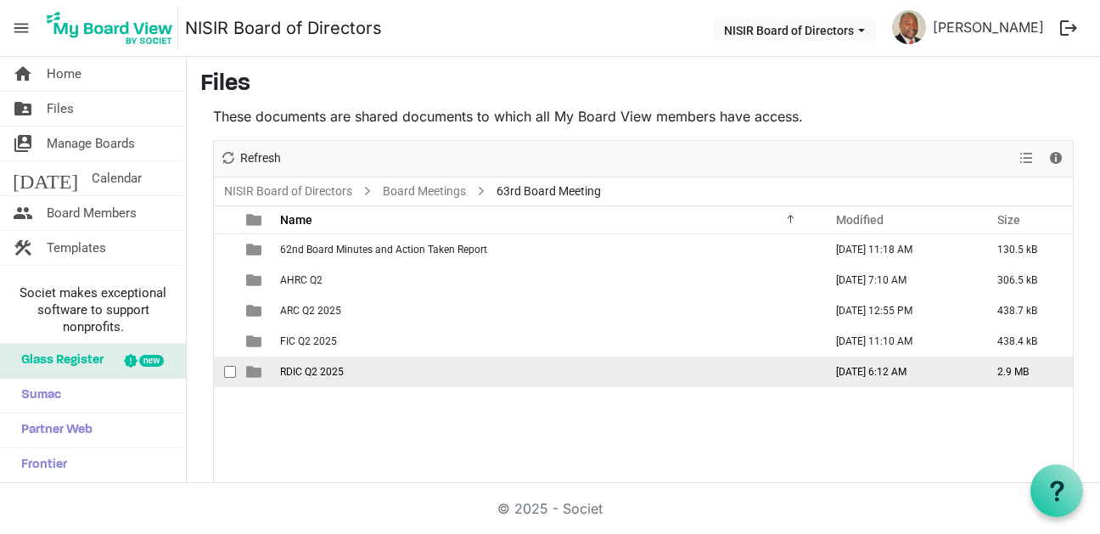
click at [334, 371] on span "RDIC Q2 2025" at bounding box center [312, 372] width 64 height 12
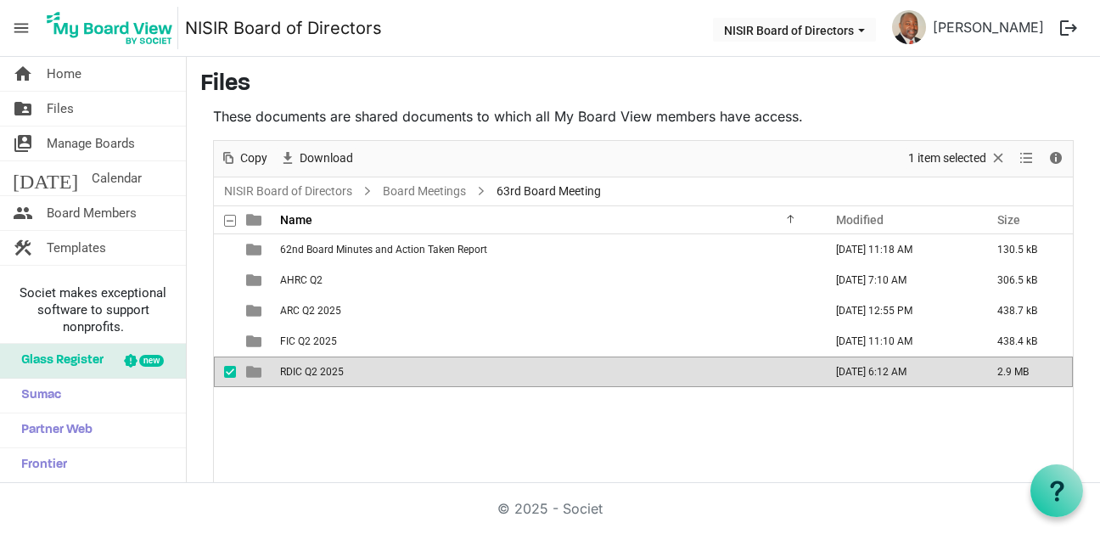
click at [334, 371] on span "RDIC Q2 2025" at bounding box center [312, 372] width 64 height 12
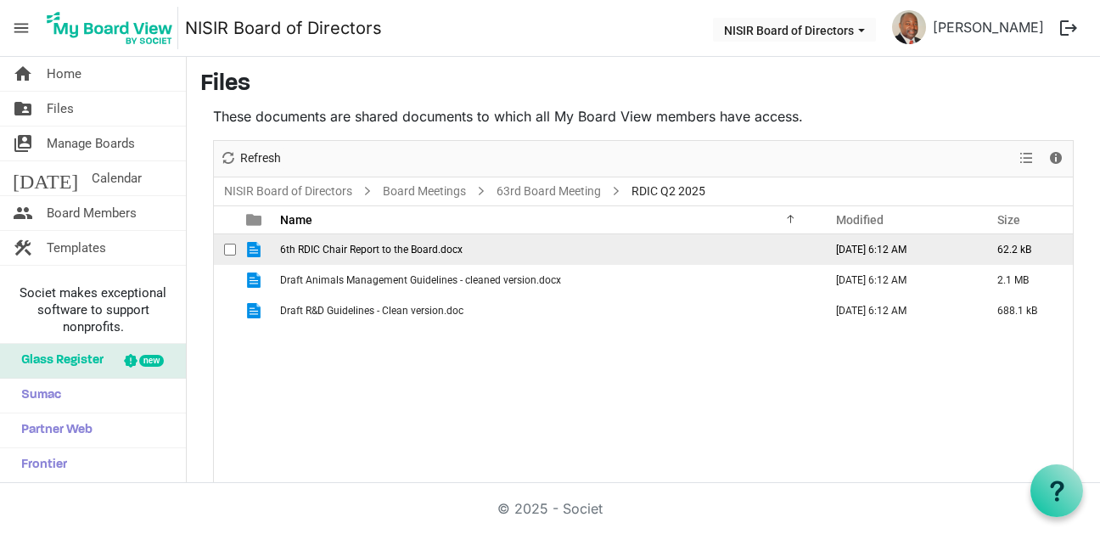
click at [404, 251] on span "6th RDIC Chair Report to the Board.docx" at bounding box center [371, 250] width 182 height 12
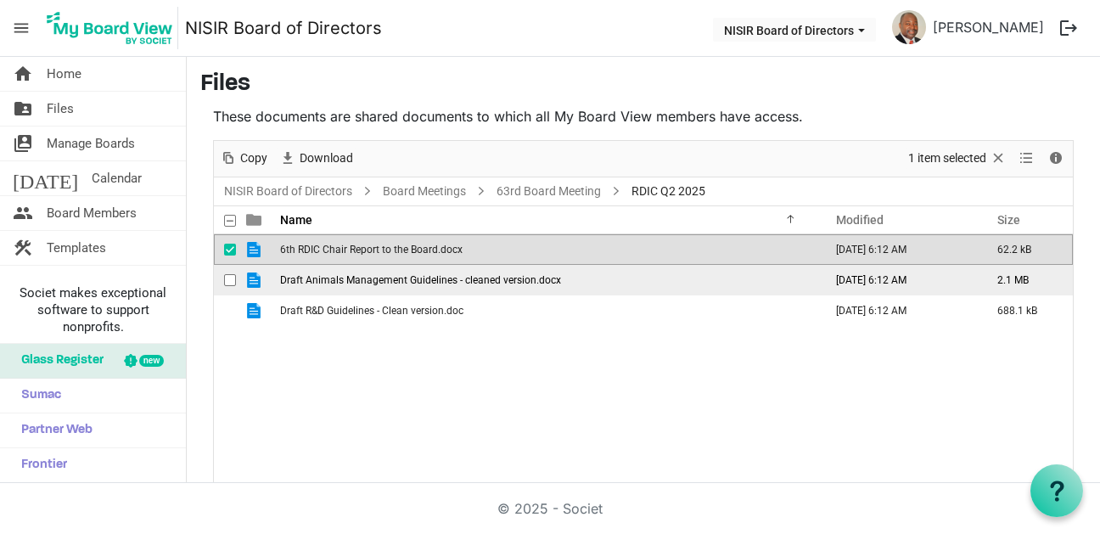
click at [451, 279] on span "Draft Animals Management Guidelines - cleaned version.docx" at bounding box center [420, 280] width 281 height 12
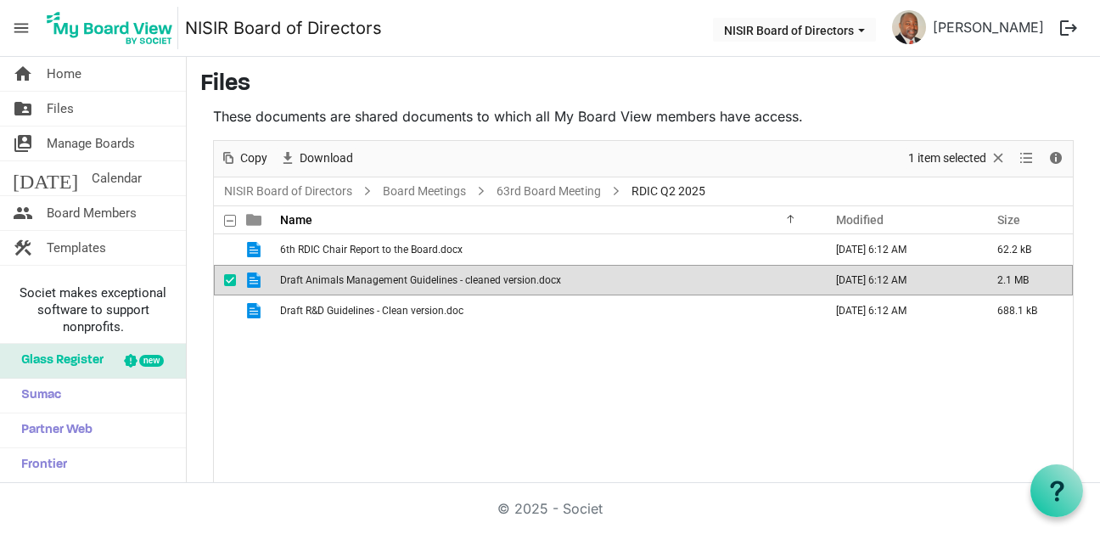
click at [451, 279] on span "Draft Animals Management Guidelines - cleaned version.docx" at bounding box center [420, 280] width 281 height 12
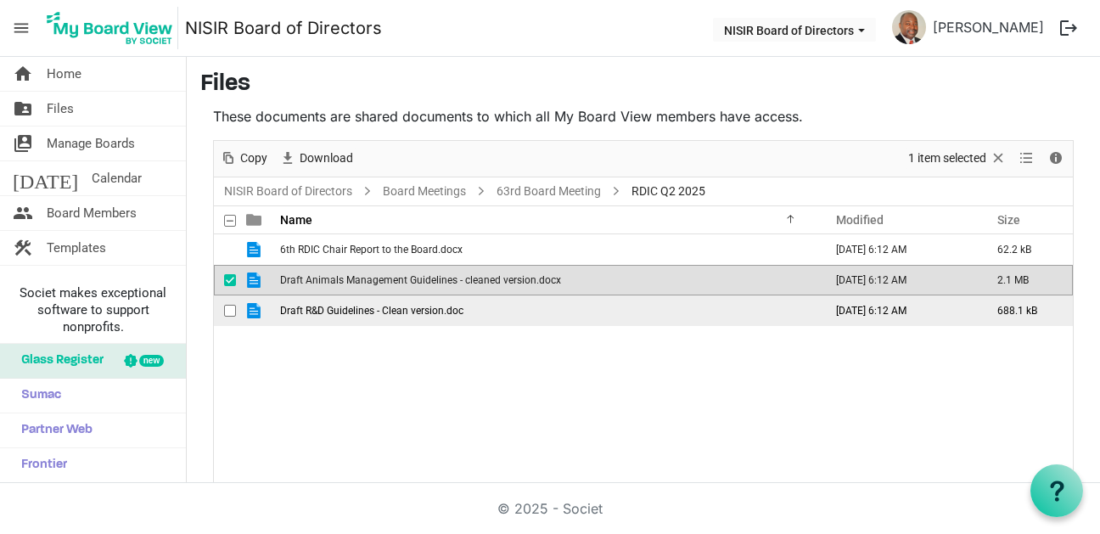
click at [359, 311] on span "Draft R&D Guidelines - Clean version.doc" at bounding box center [371, 311] width 183 height 12
